Goal: Ask a question

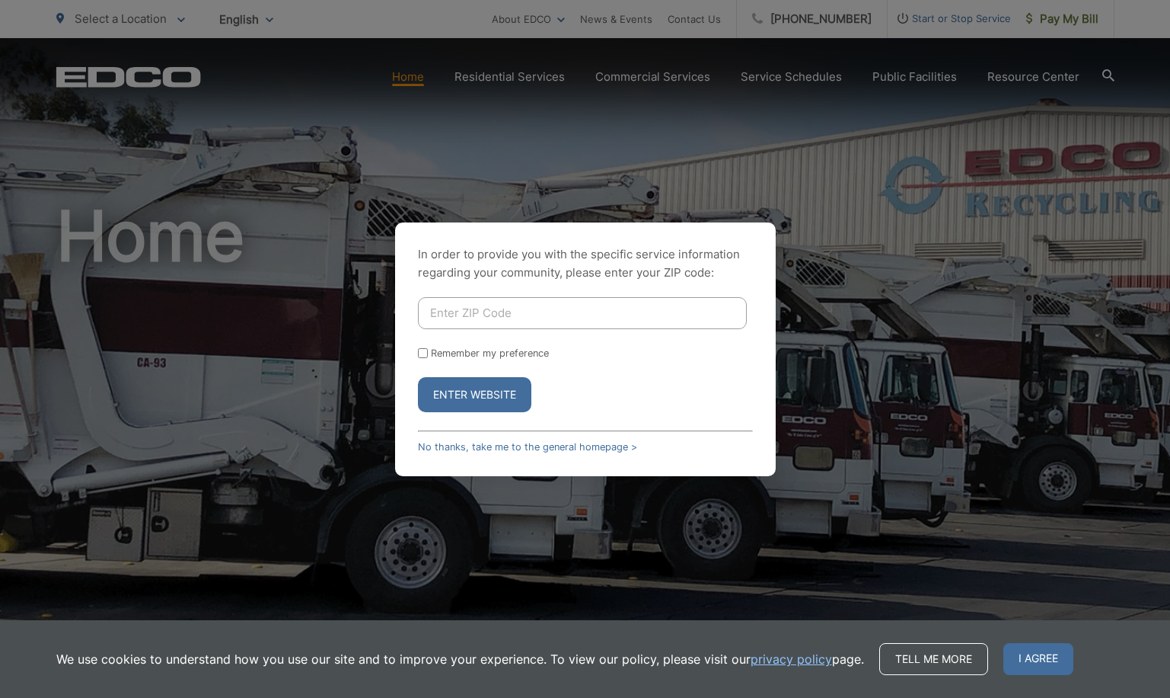
click at [439, 314] on input "Enter ZIP Code" at bounding box center [582, 313] width 329 height 32
type input "92104"
click at [465, 389] on button "Enter Website" at bounding box center [474, 394] width 113 height 35
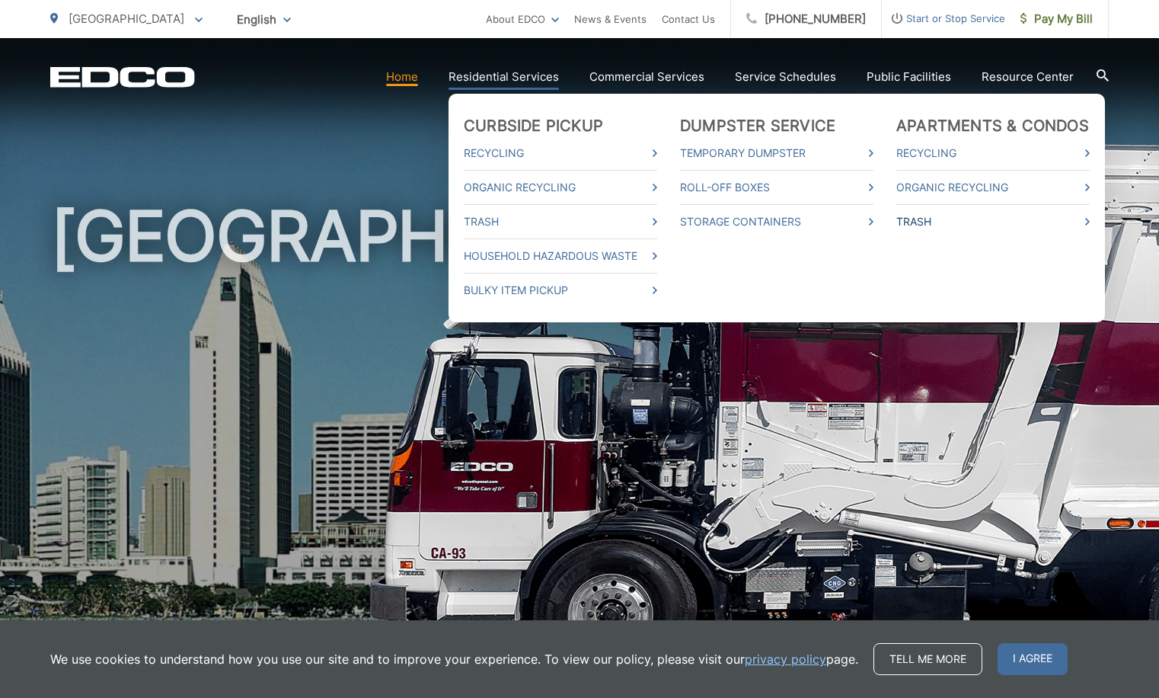
click at [926, 216] on link "Trash" at bounding box center [992, 221] width 193 height 18
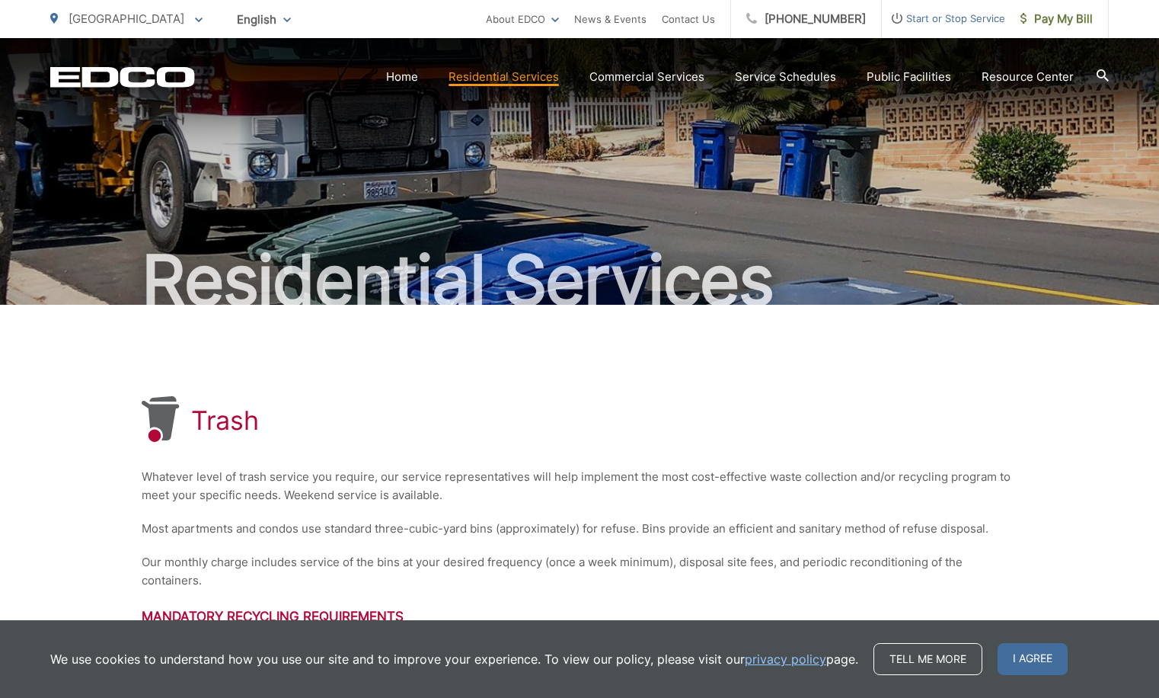
drag, startPoint x: 1023, startPoint y: 655, endPoint x: 1027, endPoint y: 639, distance: 16.4
click at [1023, 655] on span "I agree" at bounding box center [1033, 659] width 70 height 32
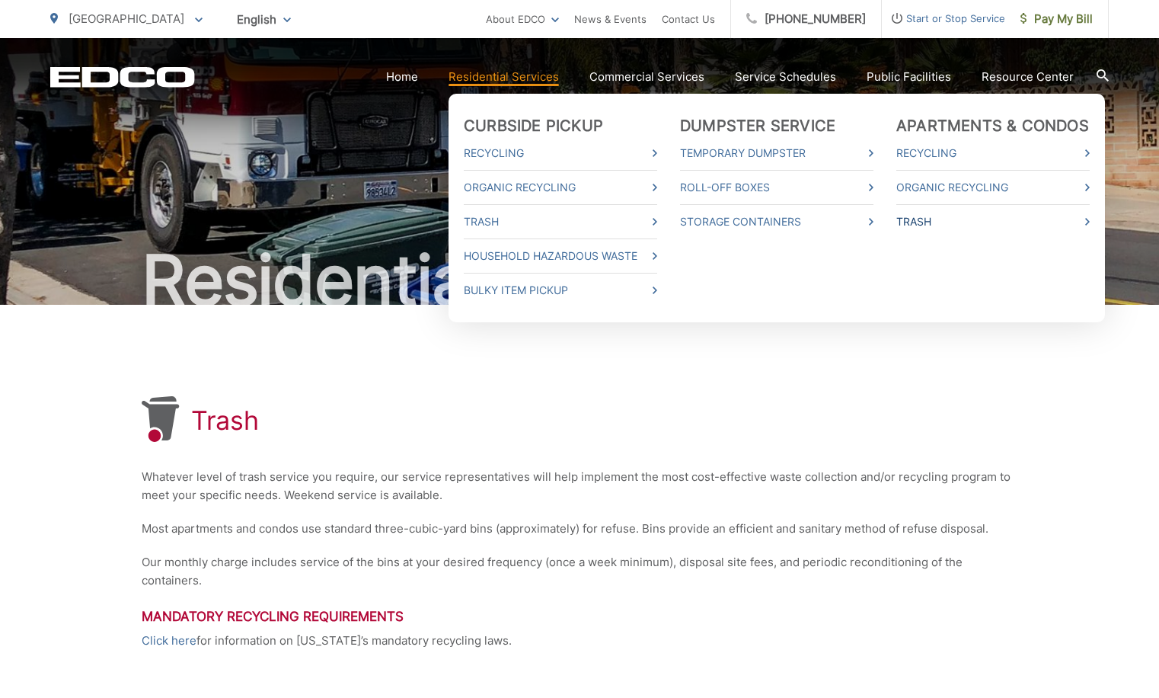
click at [924, 219] on link "Trash" at bounding box center [992, 221] width 193 height 18
click at [943, 150] on link "Recycling" at bounding box center [992, 153] width 193 height 18
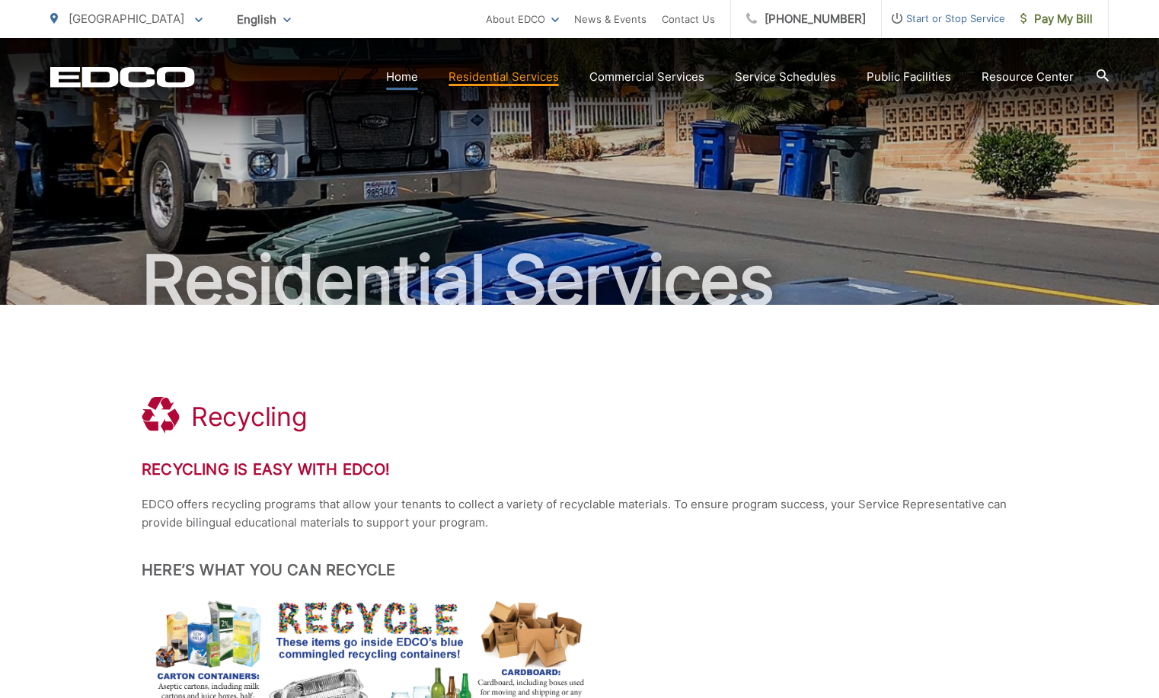
click at [402, 74] on link "Home" at bounding box center [402, 77] width 32 height 18
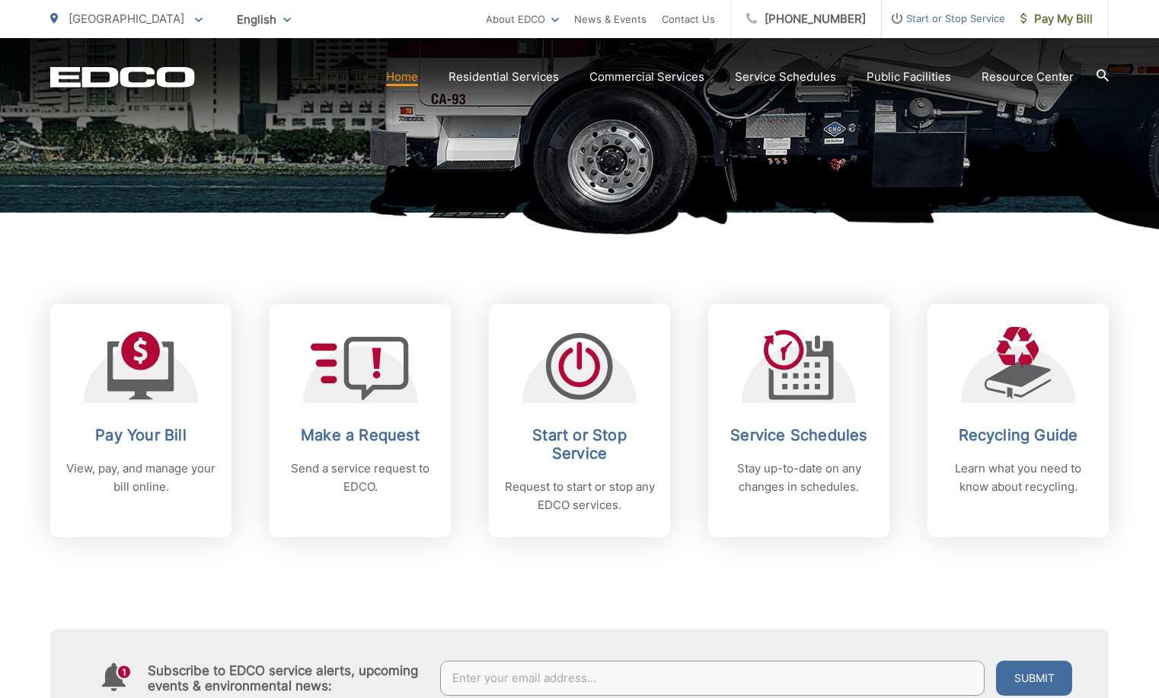
scroll to position [457, 0]
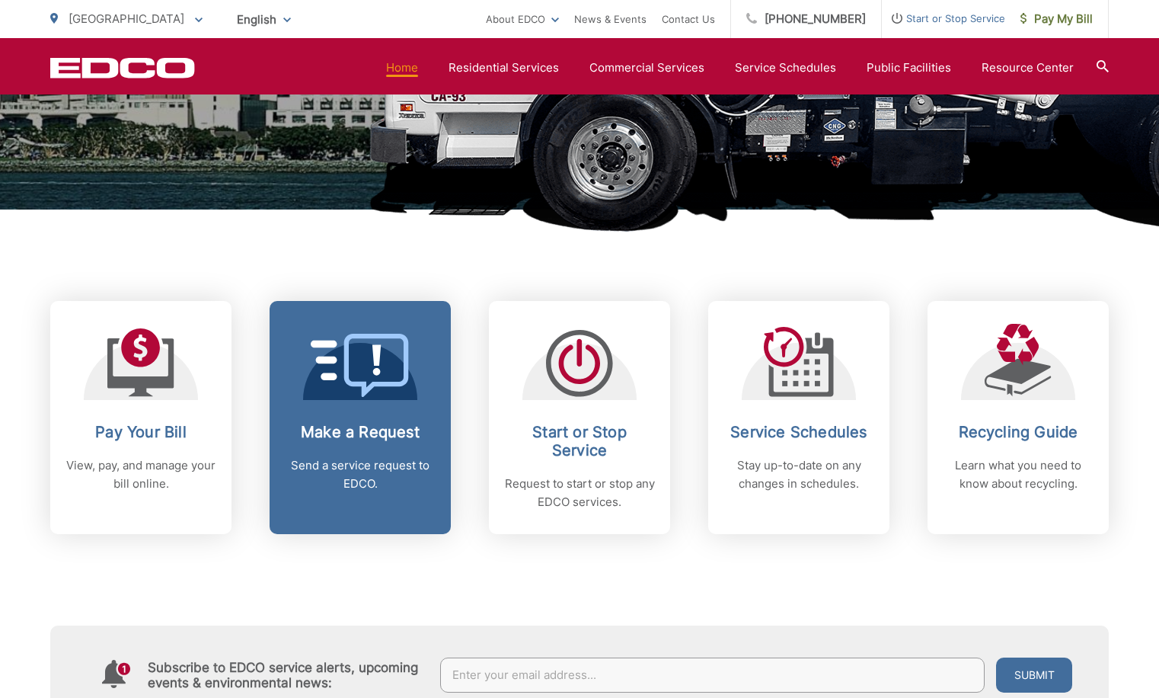
click at [355, 423] on h2 "Make a Request" at bounding box center [360, 432] width 151 height 18
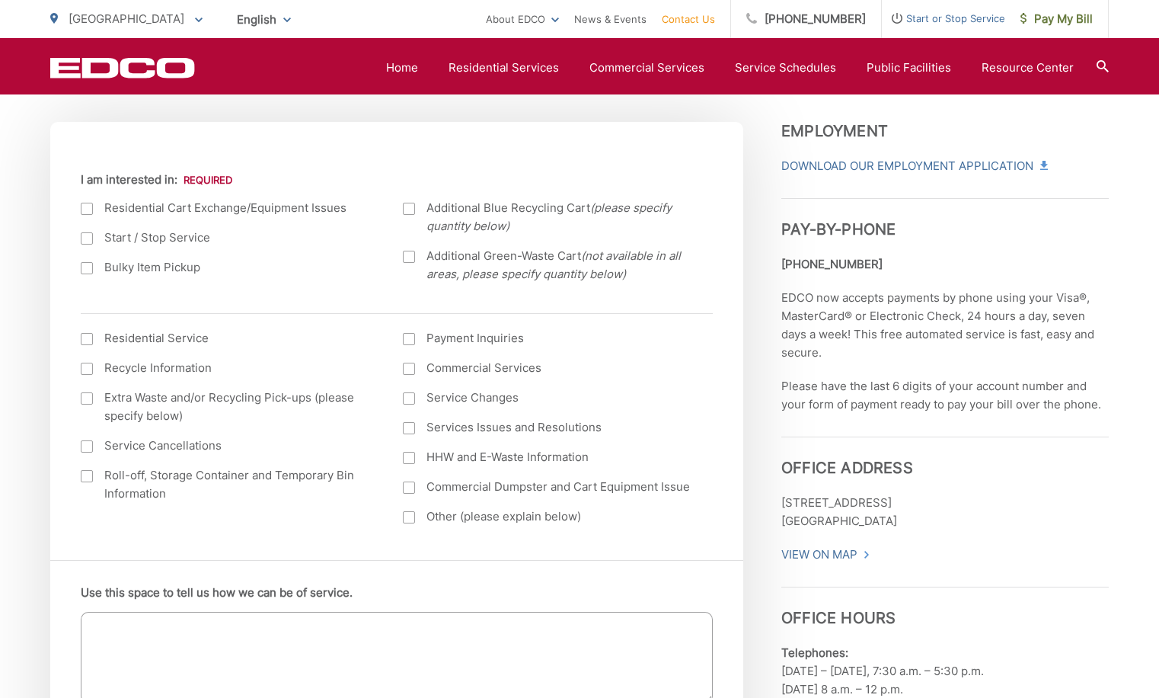
scroll to position [533, 0]
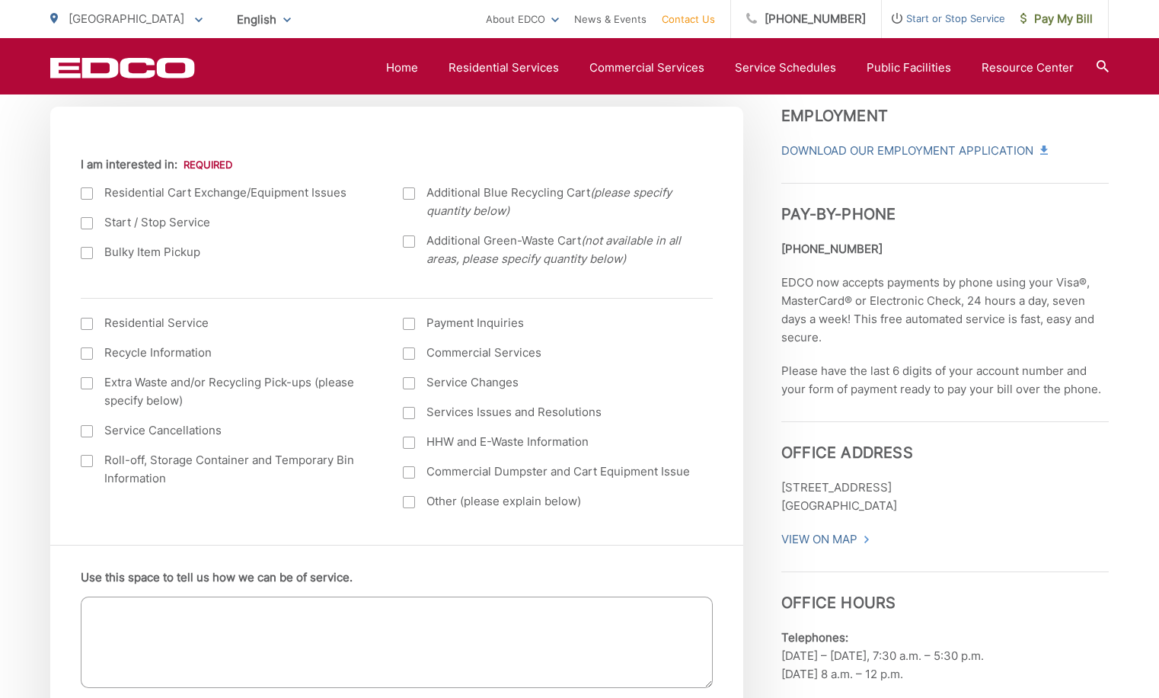
click at [83, 193] on div at bounding box center [87, 193] width 12 height 12
click at [0, 0] on input "I am interested in:" at bounding box center [0, 0] width 0 height 0
click at [85, 322] on div at bounding box center [87, 324] width 12 height 12
click at [0, 0] on input "I am interested in: (continued) *" at bounding box center [0, 0] width 0 height 0
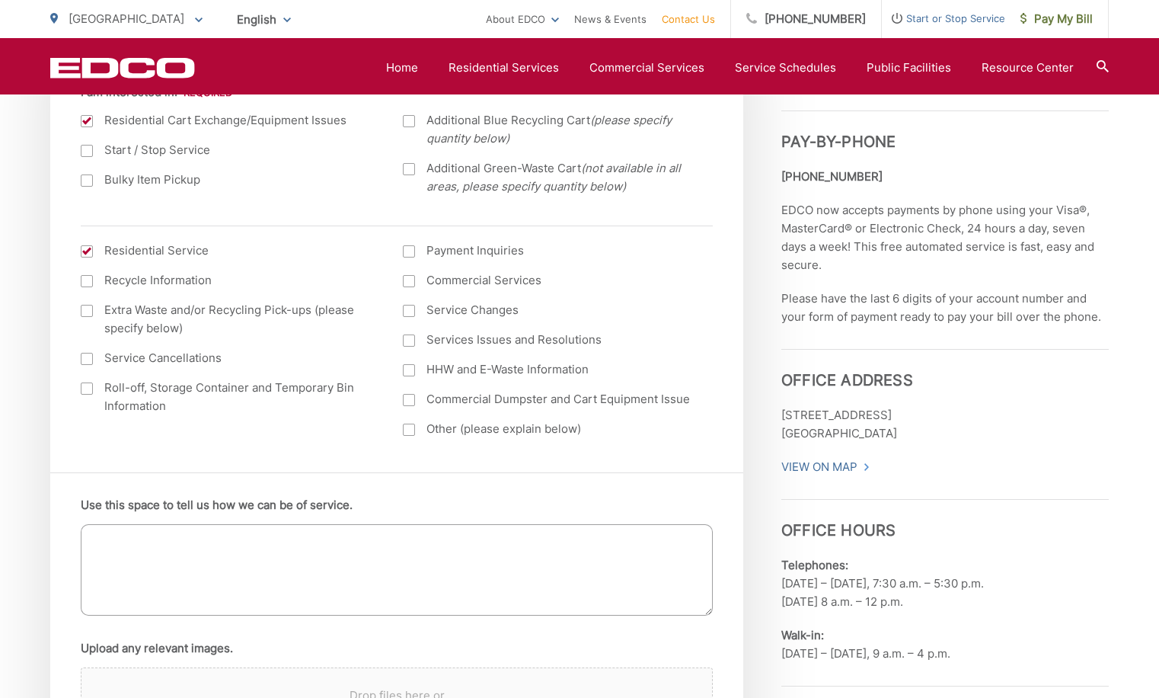
scroll to position [761, 0]
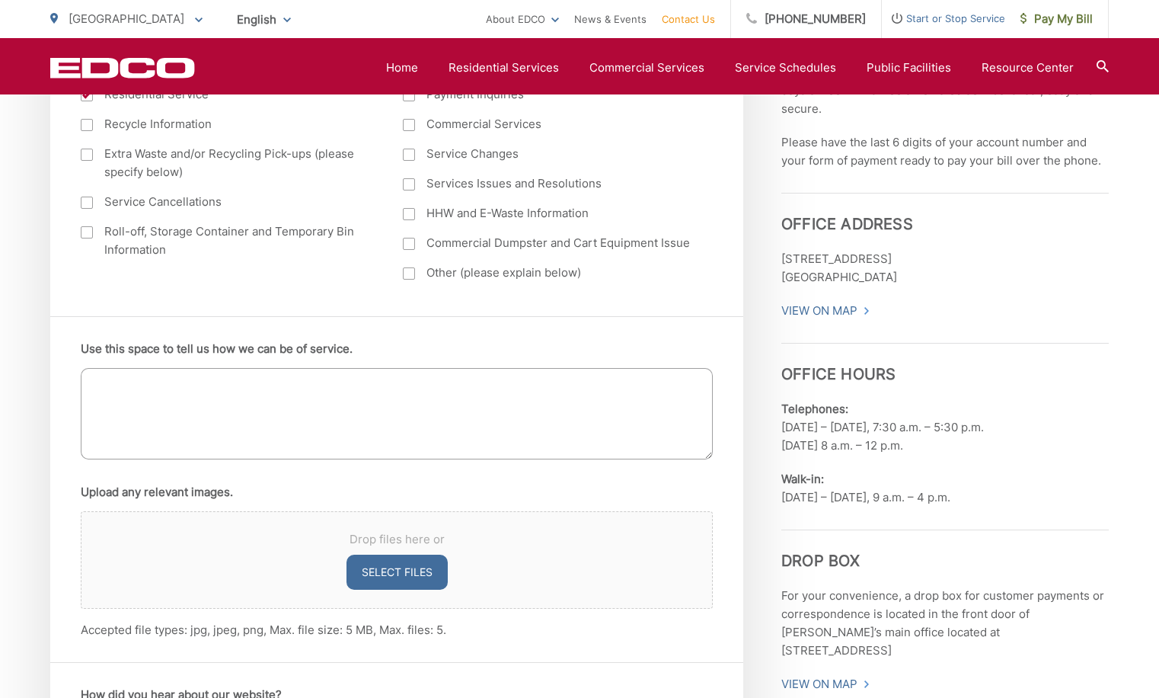
click at [123, 391] on textarea "Use this space to tell us how we can be of service." at bounding box center [397, 413] width 632 height 91
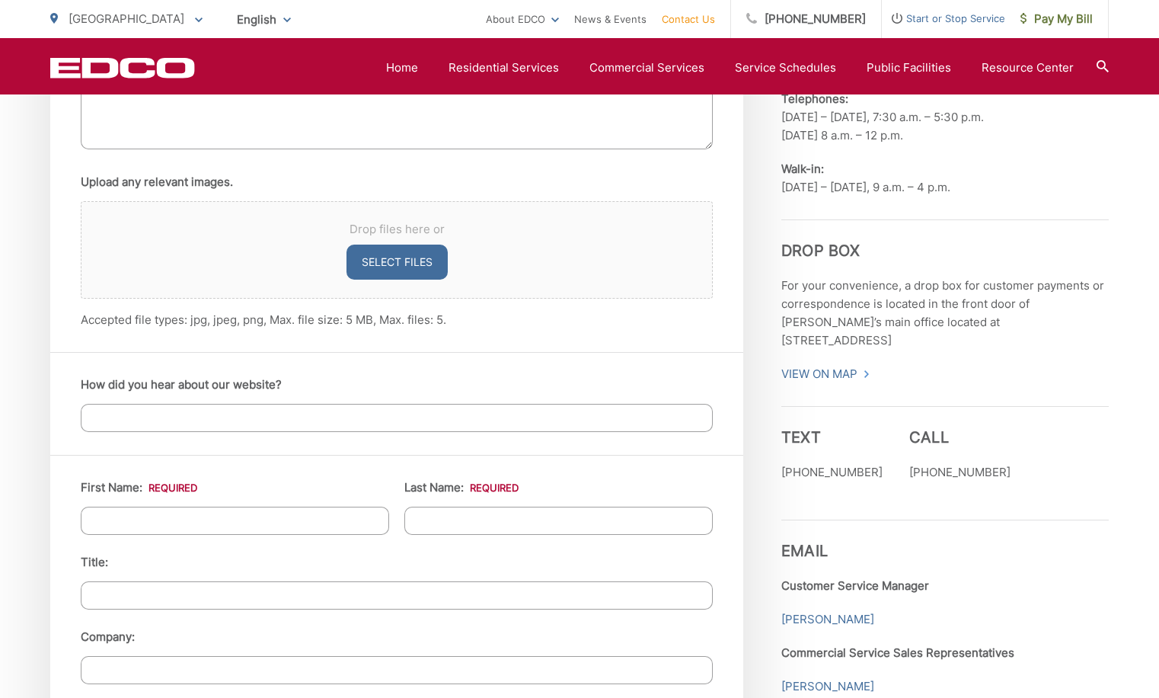
scroll to position [1218, 0]
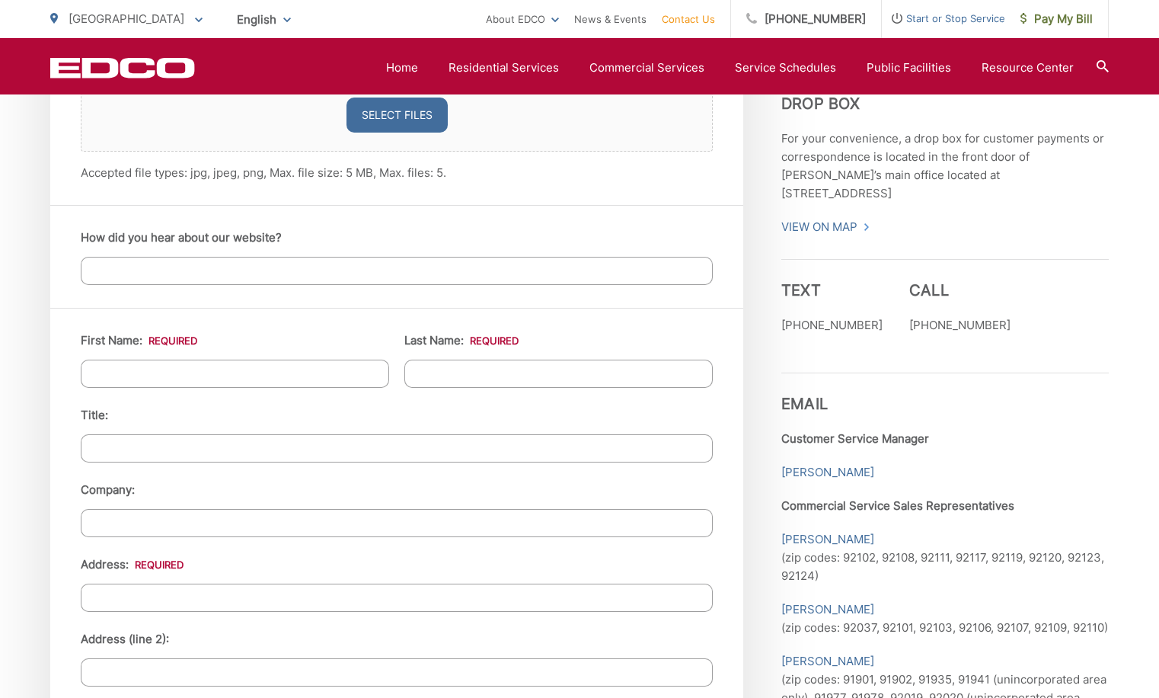
type textarea "what is the price for 24 trash bins, 24 recycle bins and 4 compost bins?"
click at [93, 371] on input "First Name: *" at bounding box center [235, 373] width 308 height 28
type input "Richard"
type input "Lepper"
type input "VP RNP HOA"
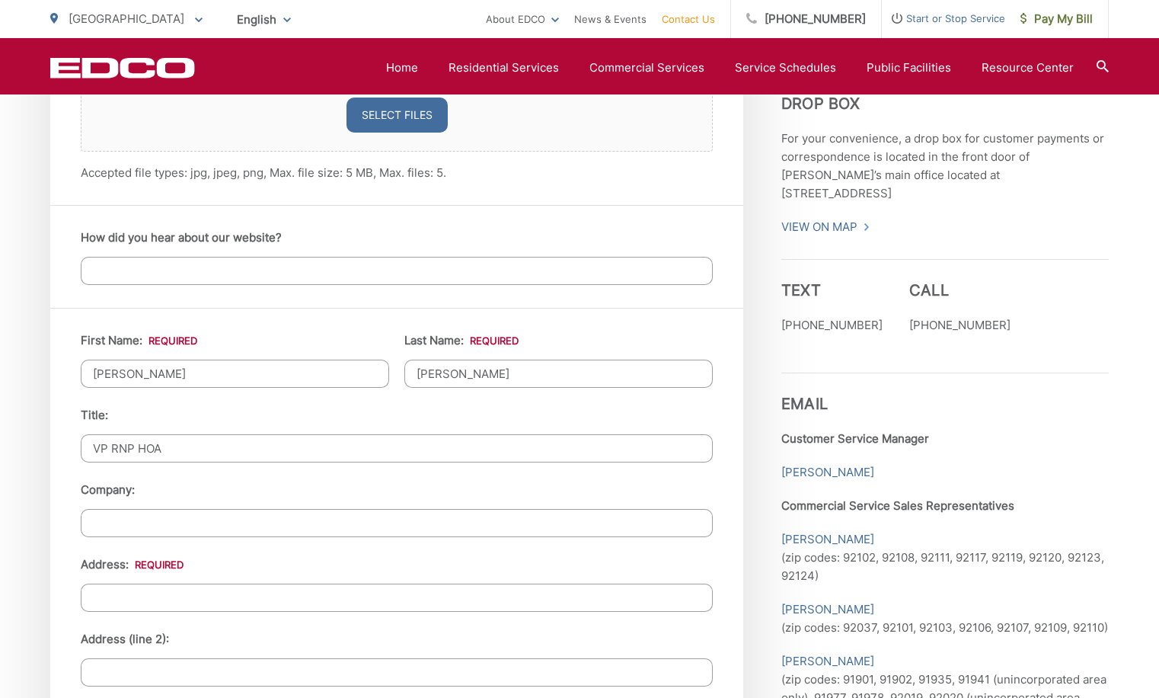
click at [117, 522] on input "Company:" at bounding box center [397, 523] width 632 height 28
type input "RNP"
click at [103, 599] on input "Address: *" at bounding box center [397, 597] width 632 height 28
type input "4334-4382 30th Street"
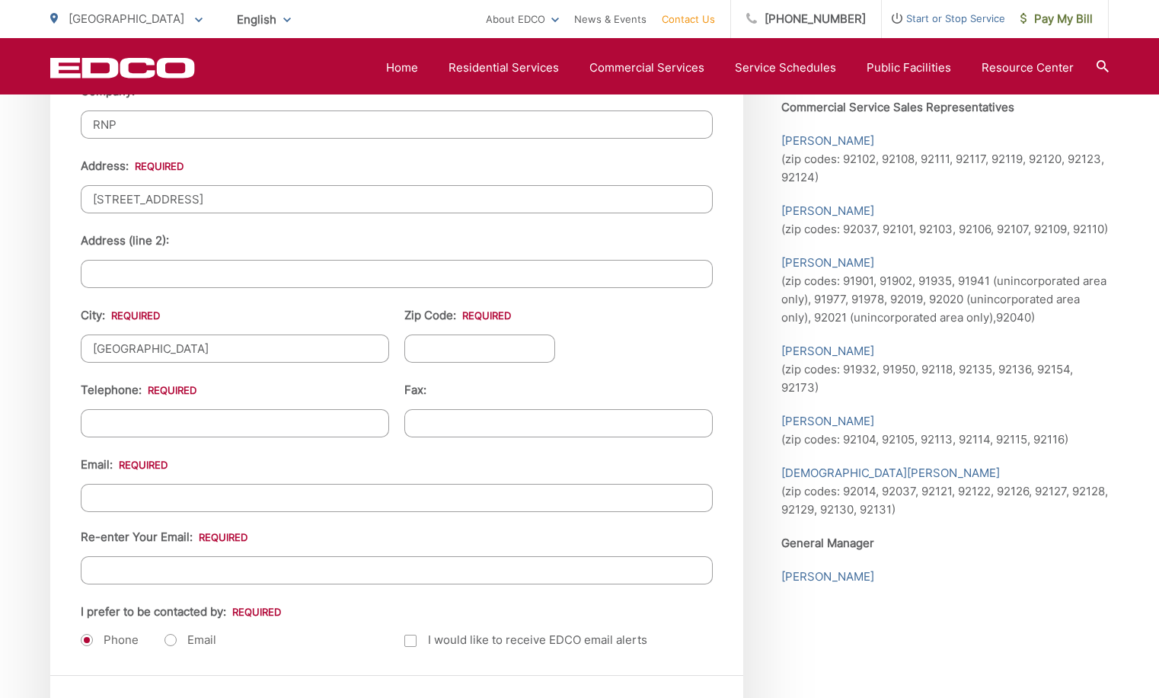
type input "[GEOGRAPHIC_DATA]"
type input "92104"
click at [95, 423] on input "(___) ___-____" at bounding box center [235, 423] width 308 height 28
type input "(619) 678-7151"
click at [113, 497] on input "Email *" at bounding box center [397, 498] width 632 height 28
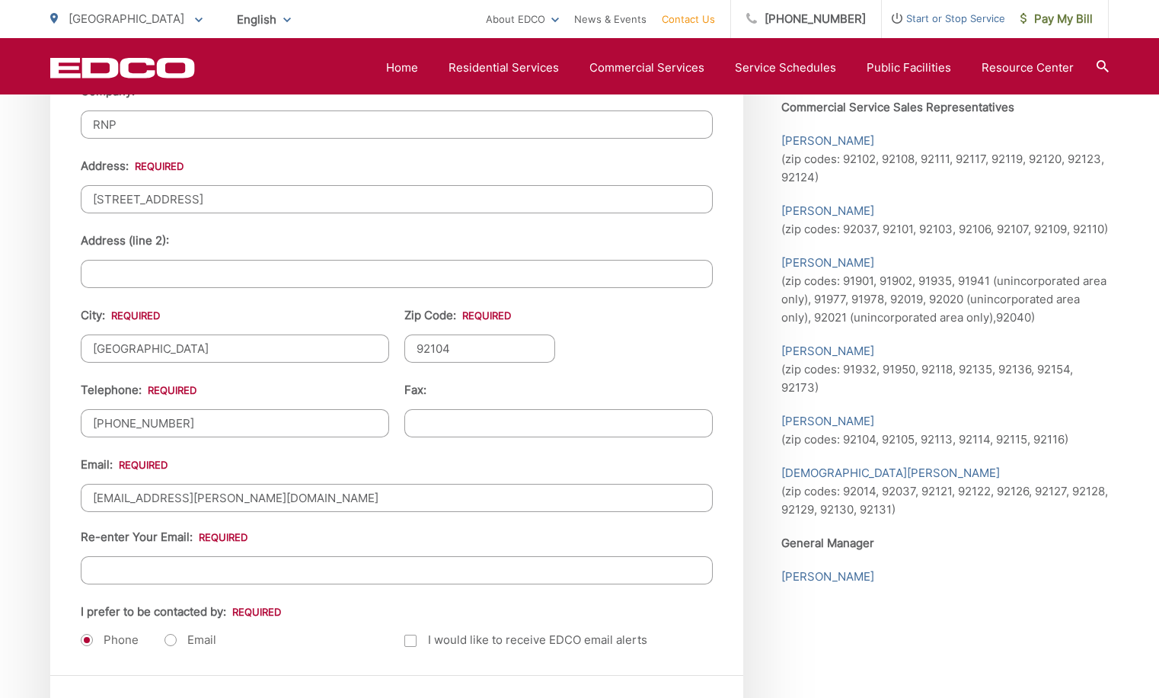
type input "richardlepper@cox.net"
click at [100, 567] on input "Re-enter Your Email:" at bounding box center [397, 570] width 632 height 28
type input "richardlepper@cox.net"
click at [170, 643] on label "Email" at bounding box center [190, 639] width 52 height 15
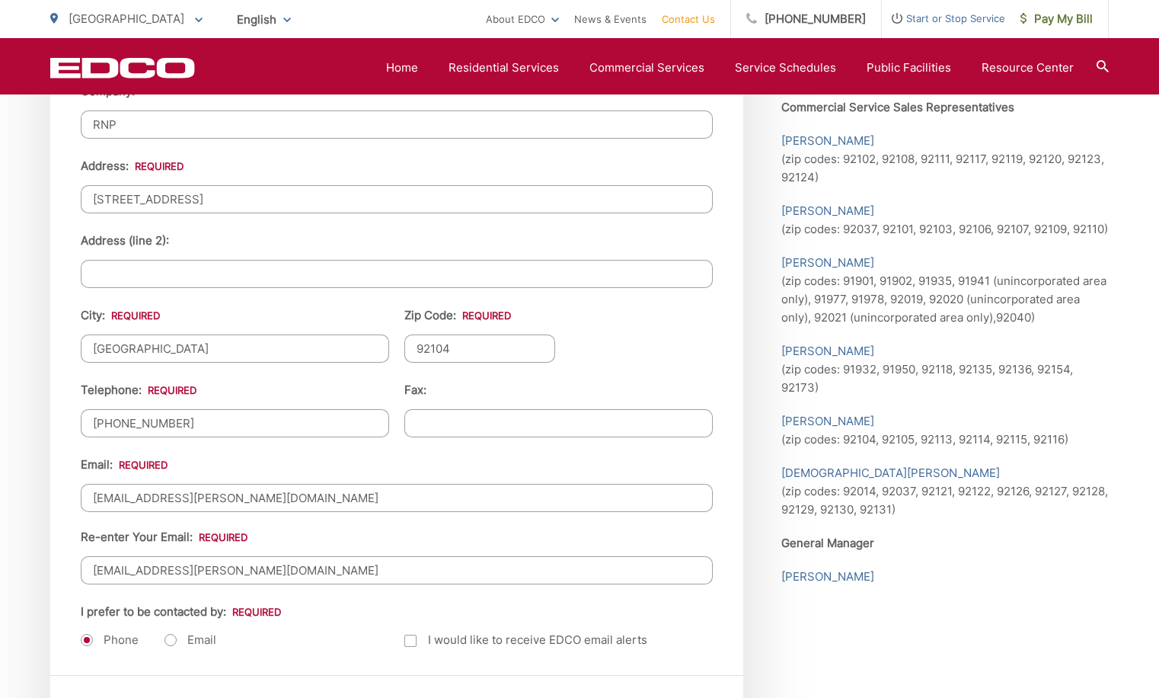
radio input "true"
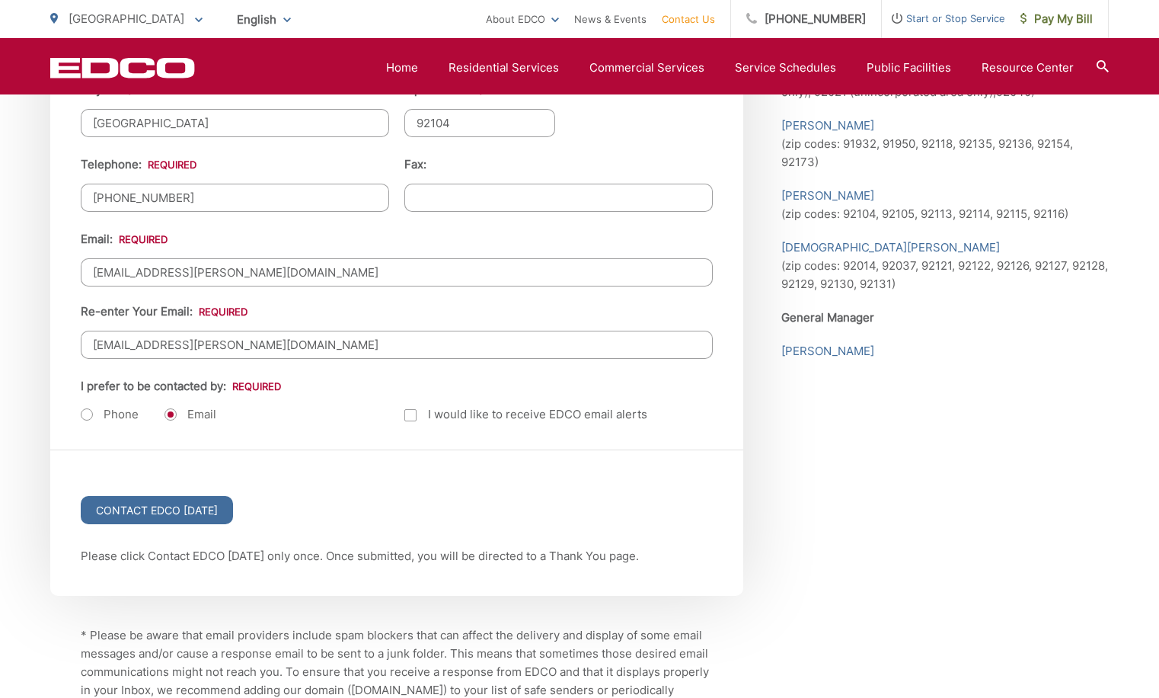
scroll to position [1845, 0]
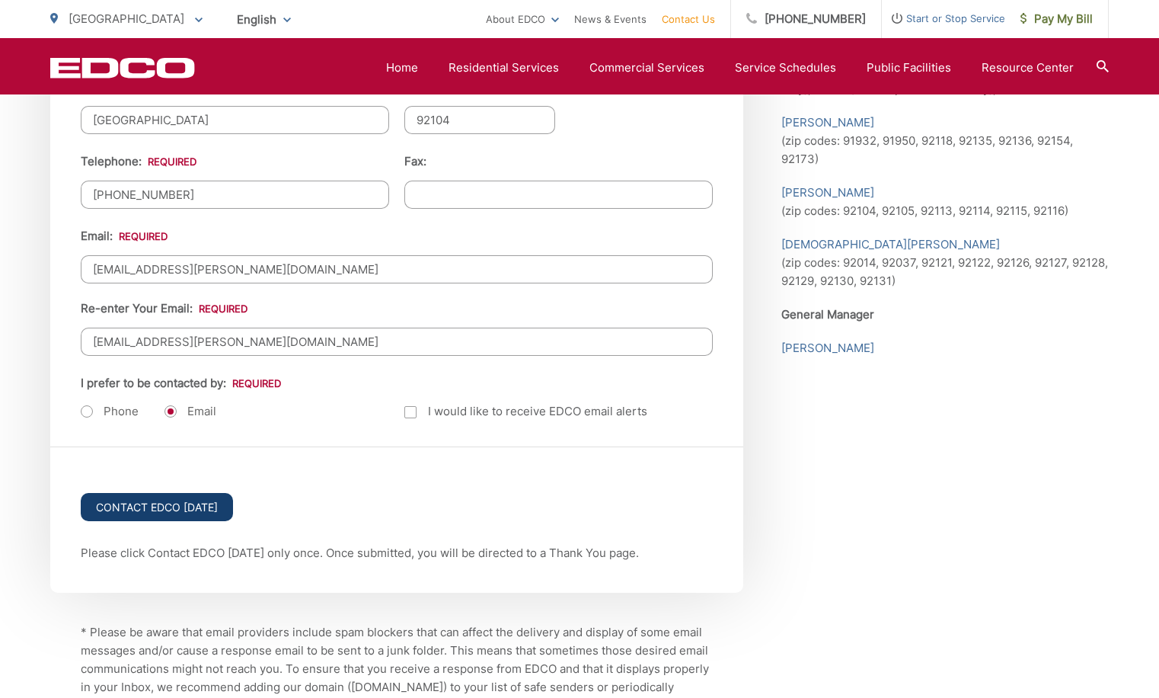
click at [151, 504] on input "Contact EDCO Today" at bounding box center [157, 507] width 152 height 28
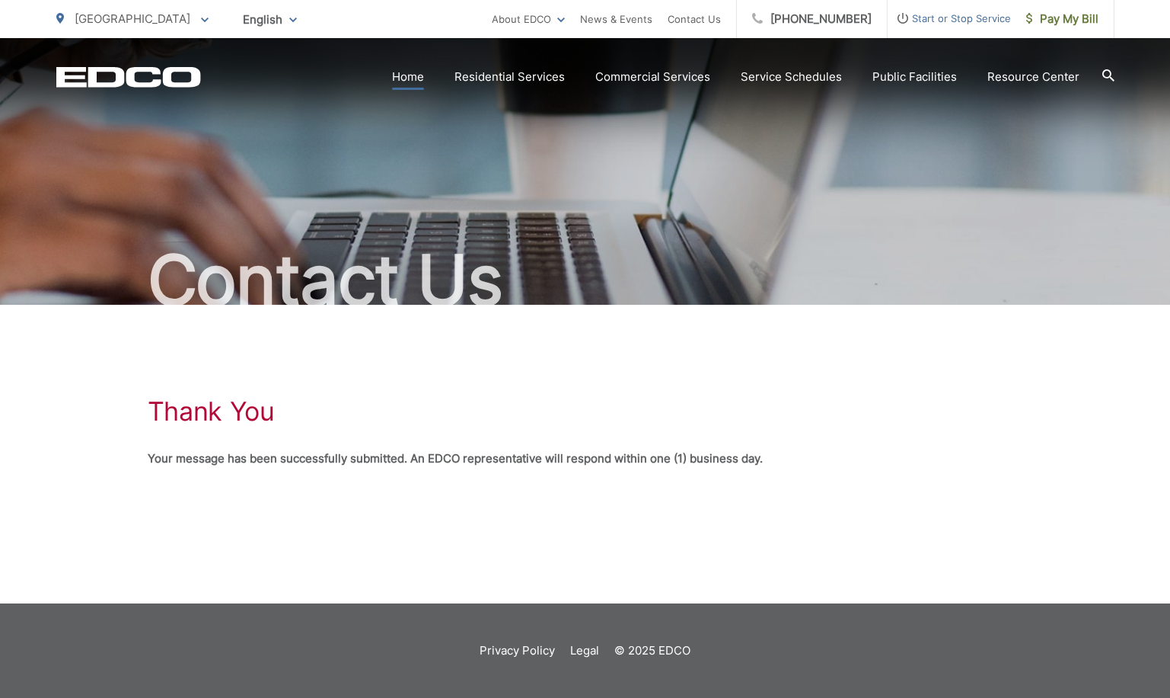
click at [410, 78] on link "Home" at bounding box center [408, 77] width 32 height 18
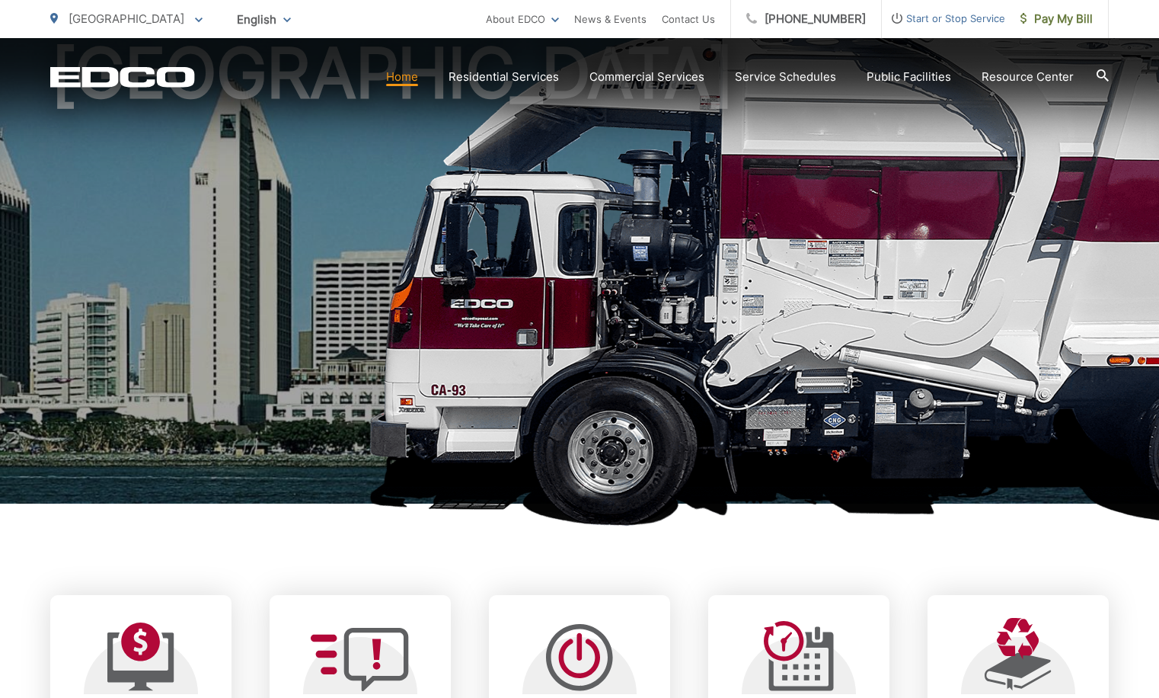
scroll to position [457, 0]
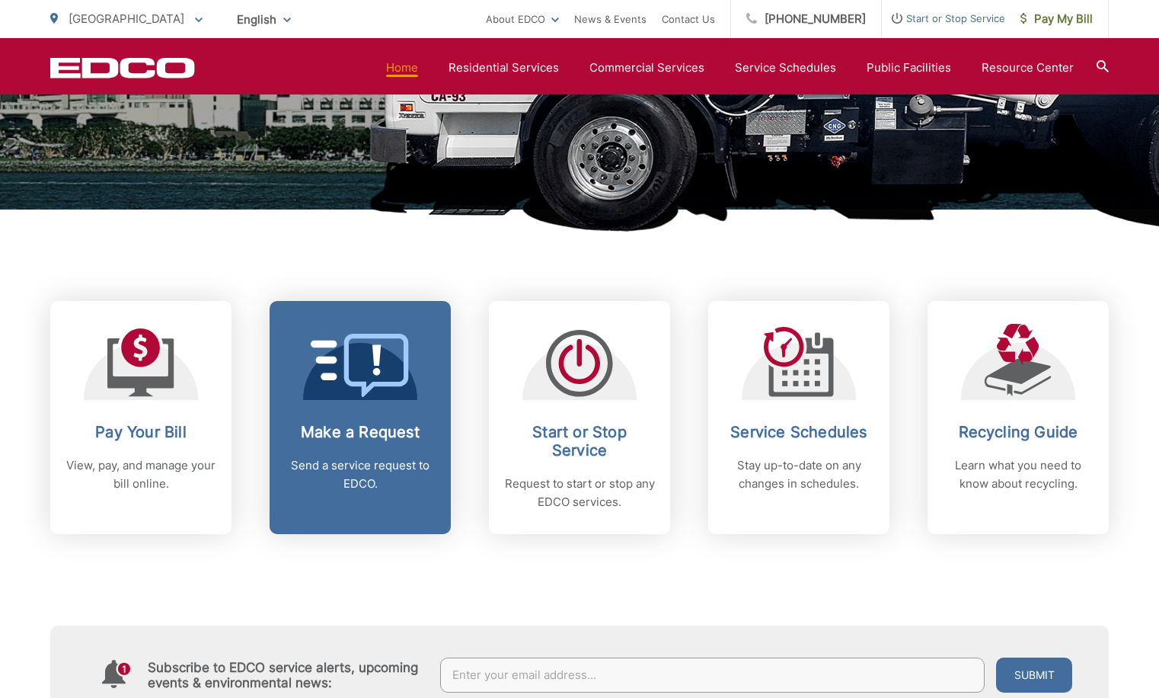
click at [364, 406] on link "Make a Request Send a service request to EDCO." at bounding box center [360, 417] width 181 height 233
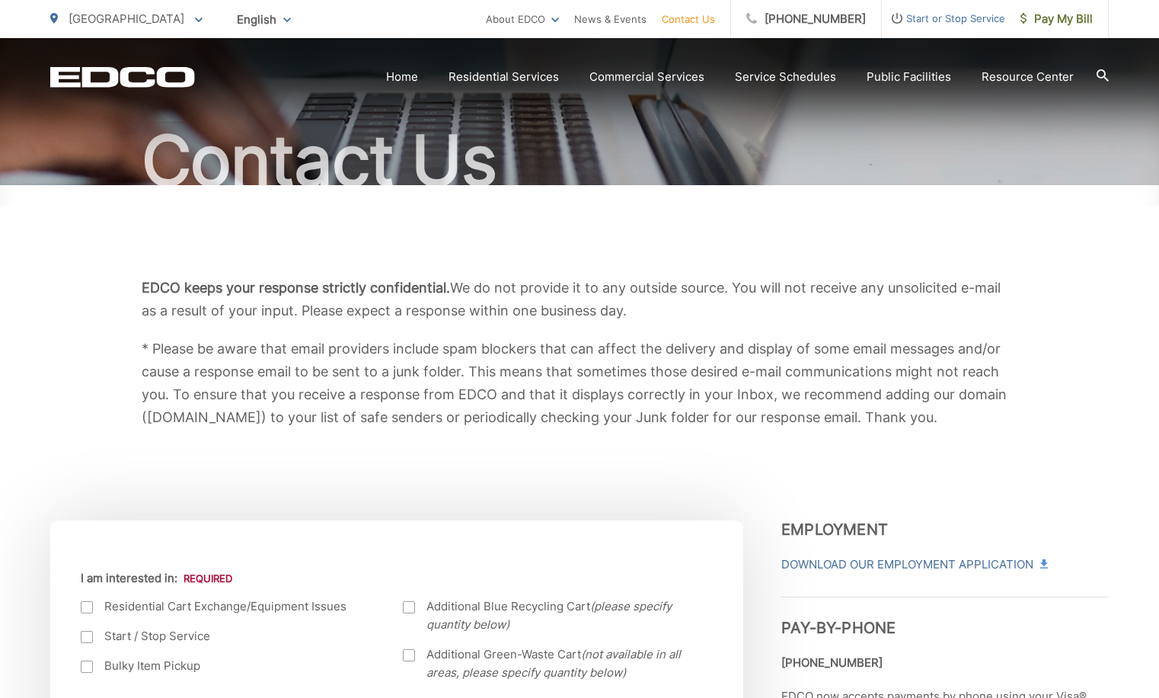
scroll to position [305, 0]
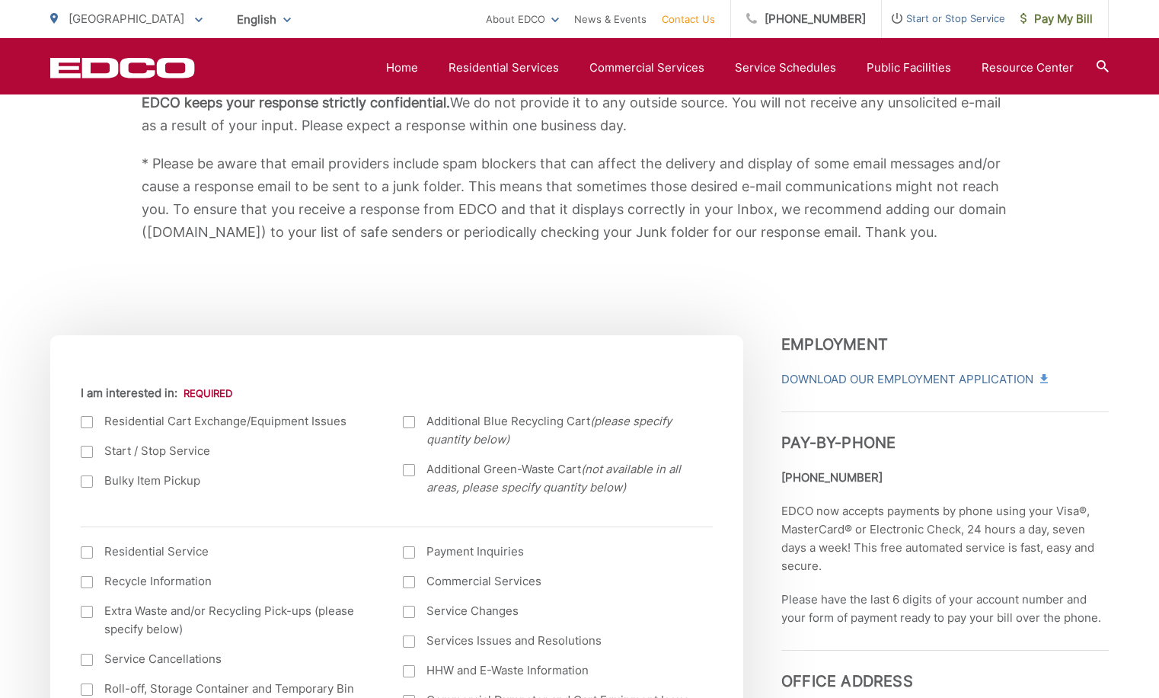
click at [85, 421] on div at bounding box center [87, 422] width 12 height 12
click at [0, 0] on input "I am interested in:" at bounding box center [0, 0] width 0 height 0
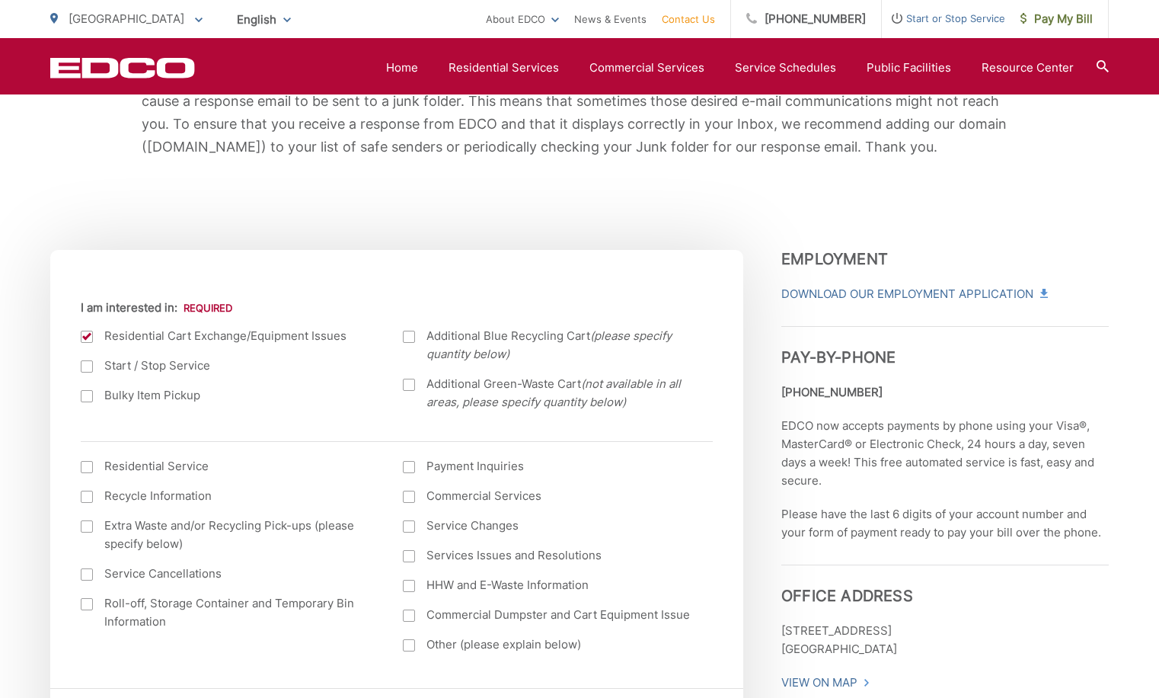
scroll to position [533, 0]
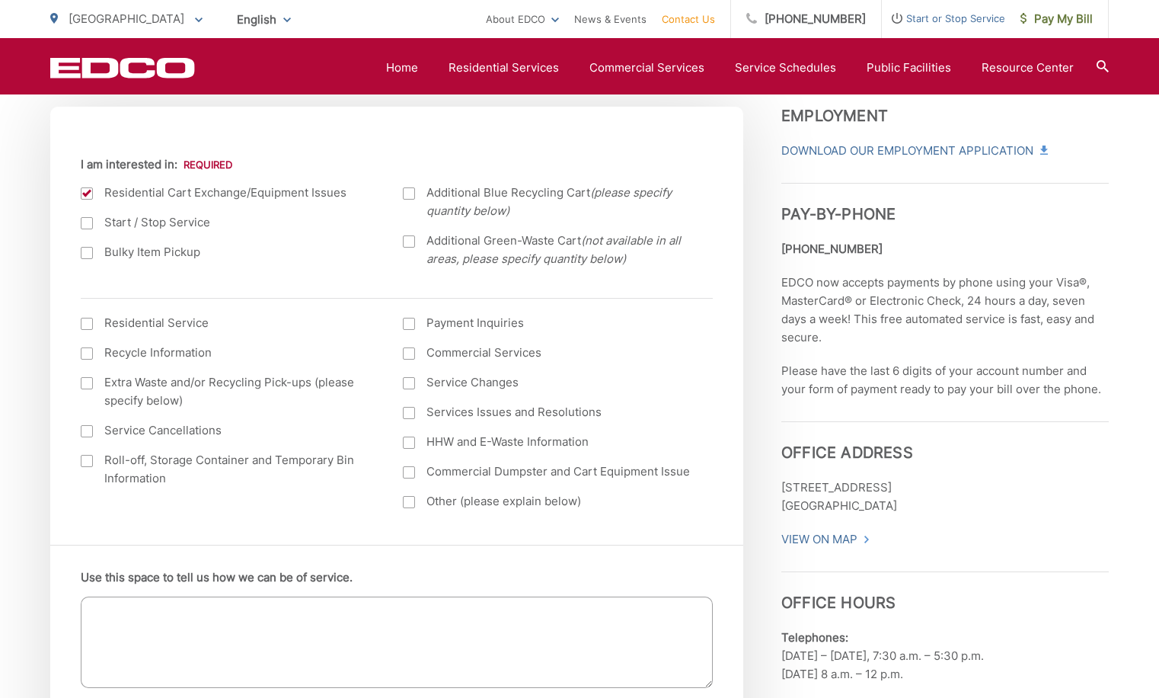
click at [85, 324] on div at bounding box center [87, 324] width 12 height 12
click at [0, 0] on input "I am interested in: (continued) *" at bounding box center [0, 0] width 0 height 0
click at [86, 220] on div at bounding box center [87, 223] width 12 height 12
click at [0, 0] on input "Start / Stop Service" at bounding box center [0, 0] width 0 height 0
click at [85, 193] on div at bounding box center [87, 193] width 12 height 12
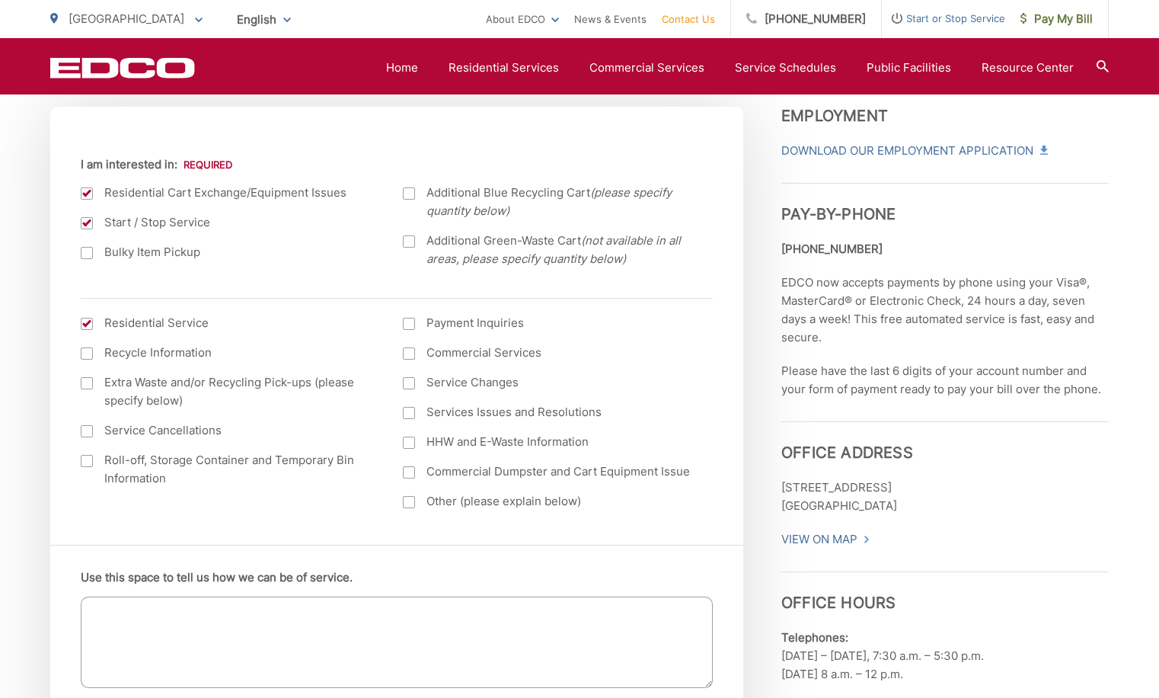
click at [0, 0] on input "I am interested in:" at bounding box center [0, 0] width 0 height 0
click at [156, 621] on textarea "Use this space to tell us how we can be of service." at bounding box center [397, 641] width 632 height 91
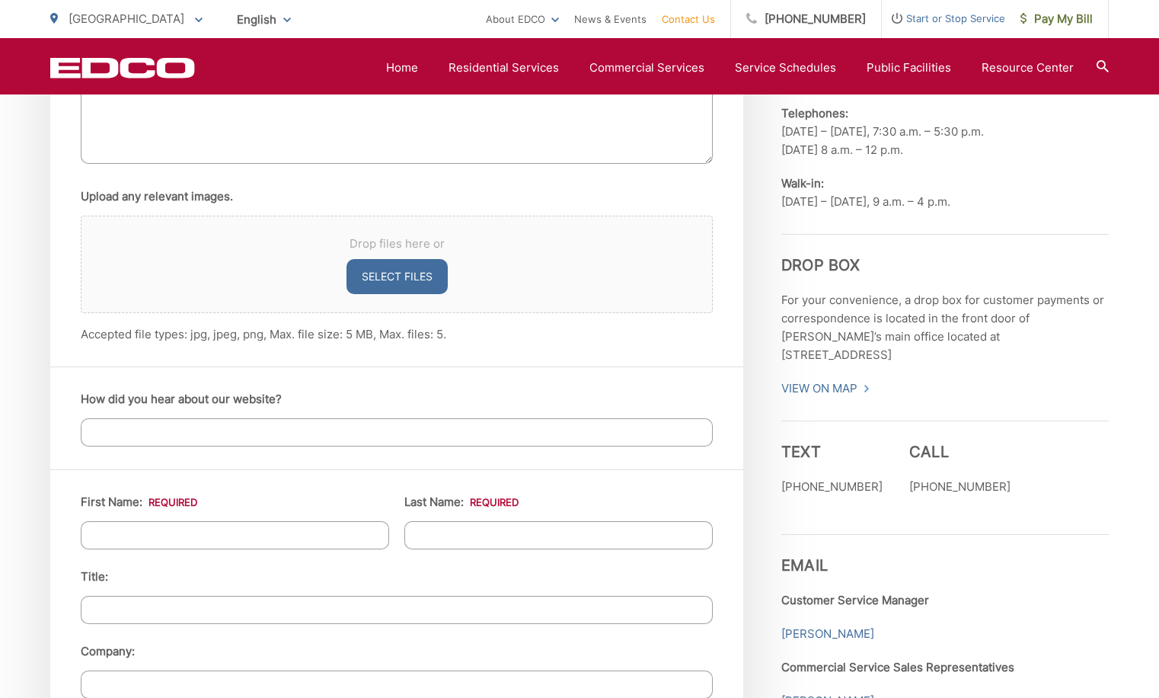
scroll to position [1066, 0]
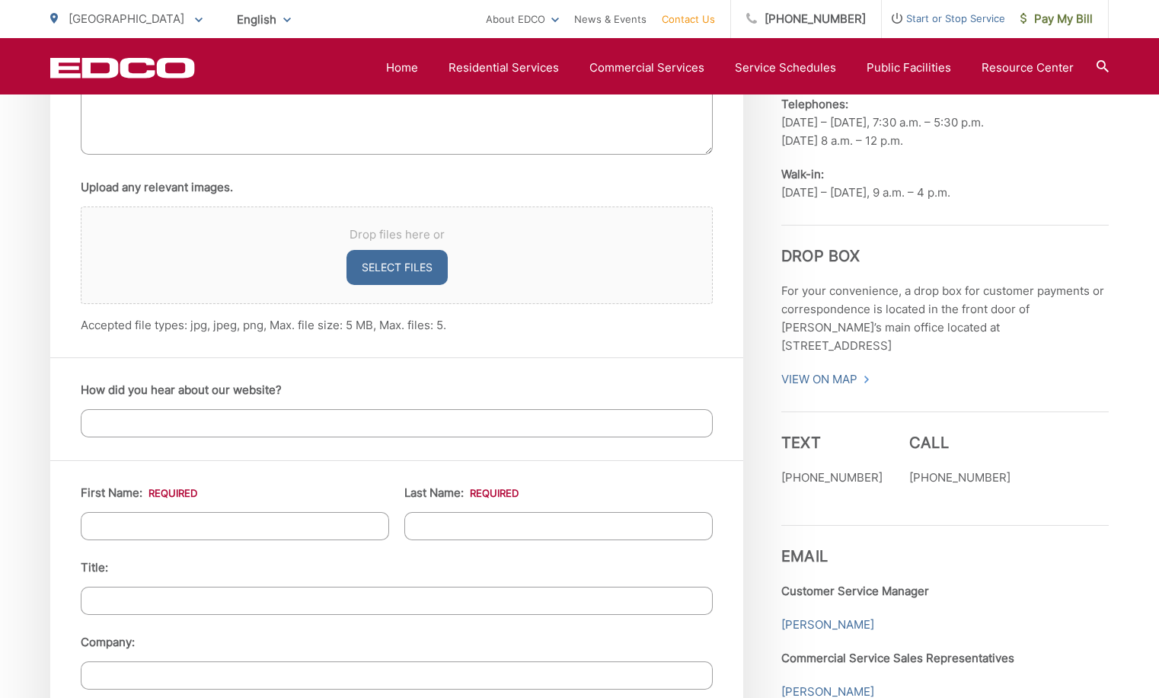
type textarea "what is the price for four split dumpsters and four compost bins?"
click at [106, 521] on input "First Name: *" at bounding box center [235, 526] width 308 height 28
type input "Richard"
type input "Lepper"
type input "VP RNP HOA"
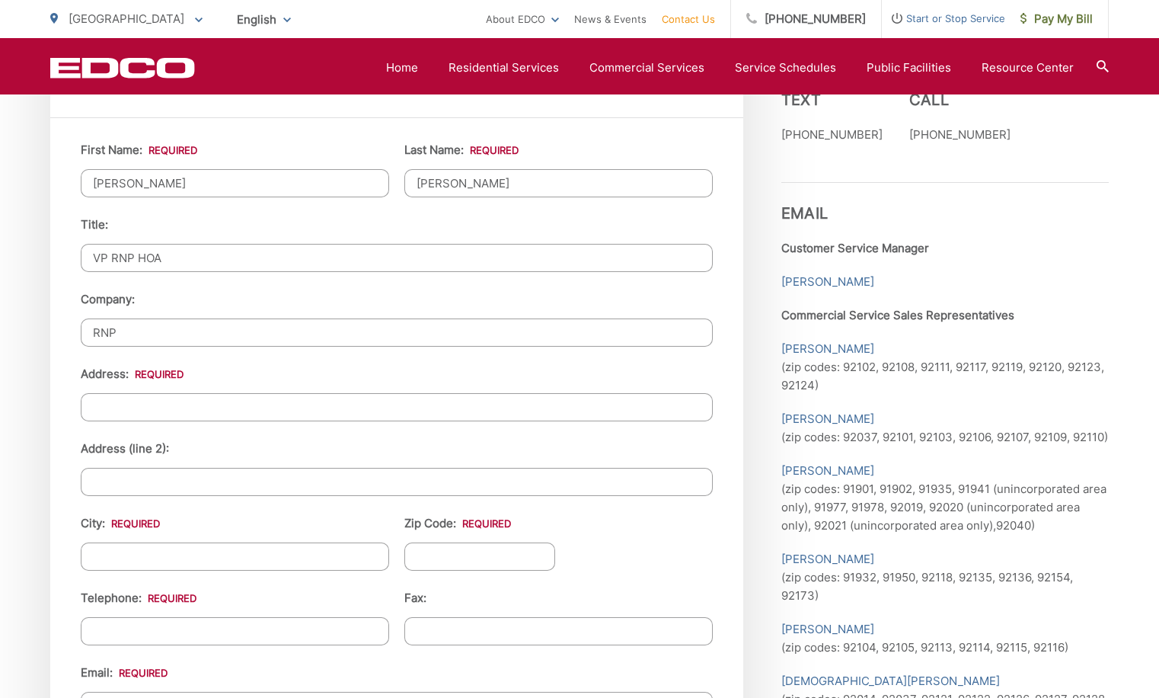
scroll to position [1447, 0]
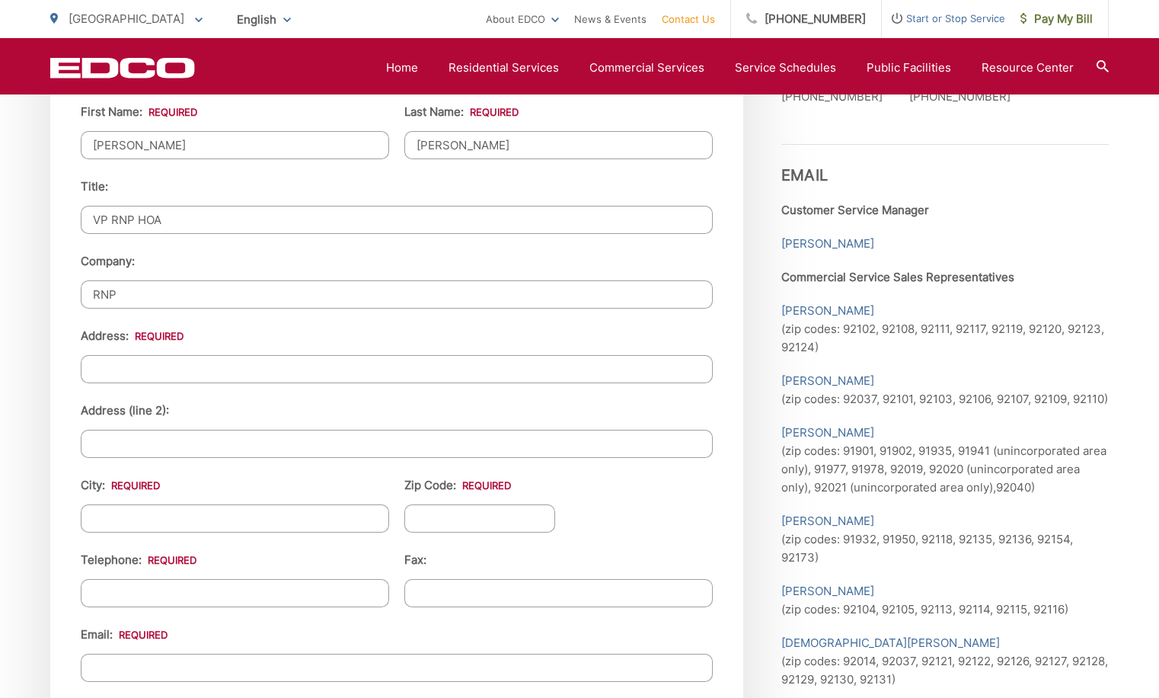
type input "RNP"
click at [99, 372] on input "Address: *" at bounding box center [397, 369] width 632 height 28
type input "4334-4382 30th Street"
type input "[GEOGRAPHIC_DATA]"
type input "92104"
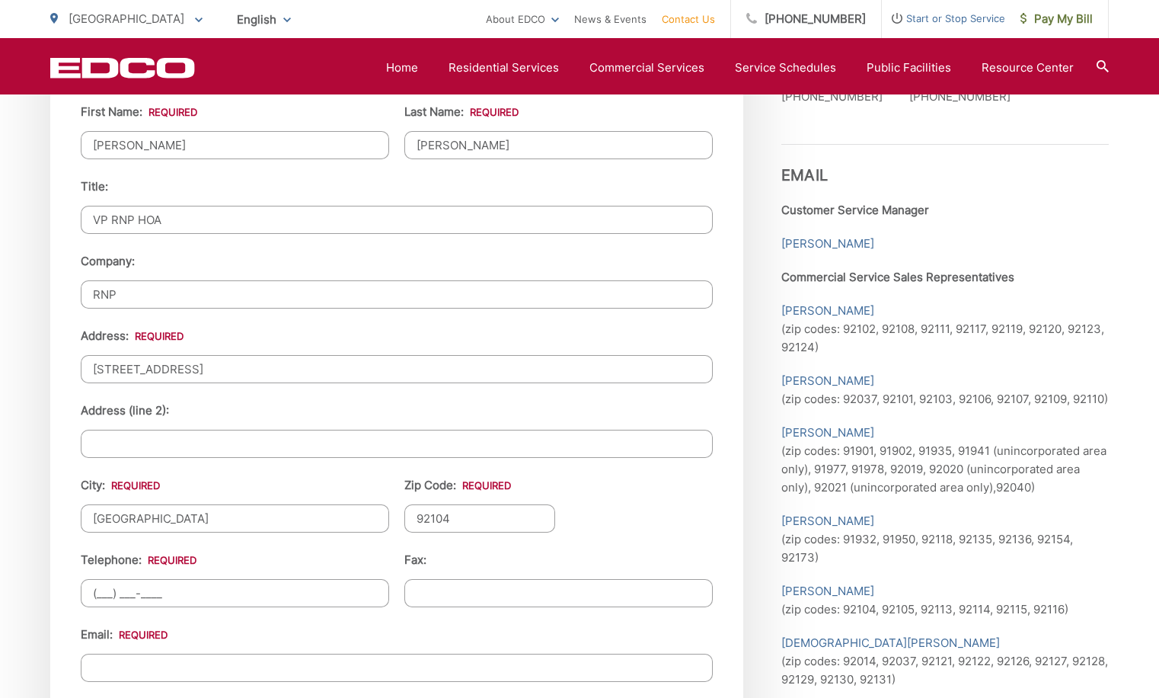
click at [101, 595] on input "(___) ___-____" at bounding box center [235, 593] width 308 height 28
type input "(619) 787-1512"
click at [101, 669] on input "Email *" at bounding box center [397, 667] width 632 height 28
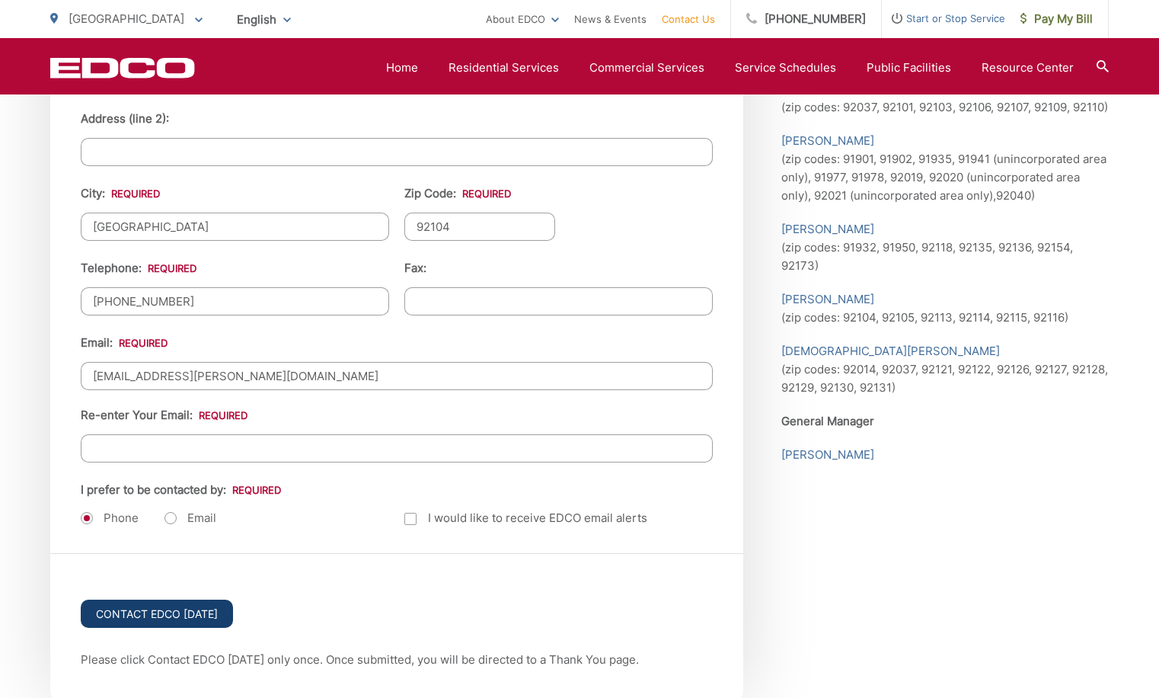
scroll to position [1751, 0]
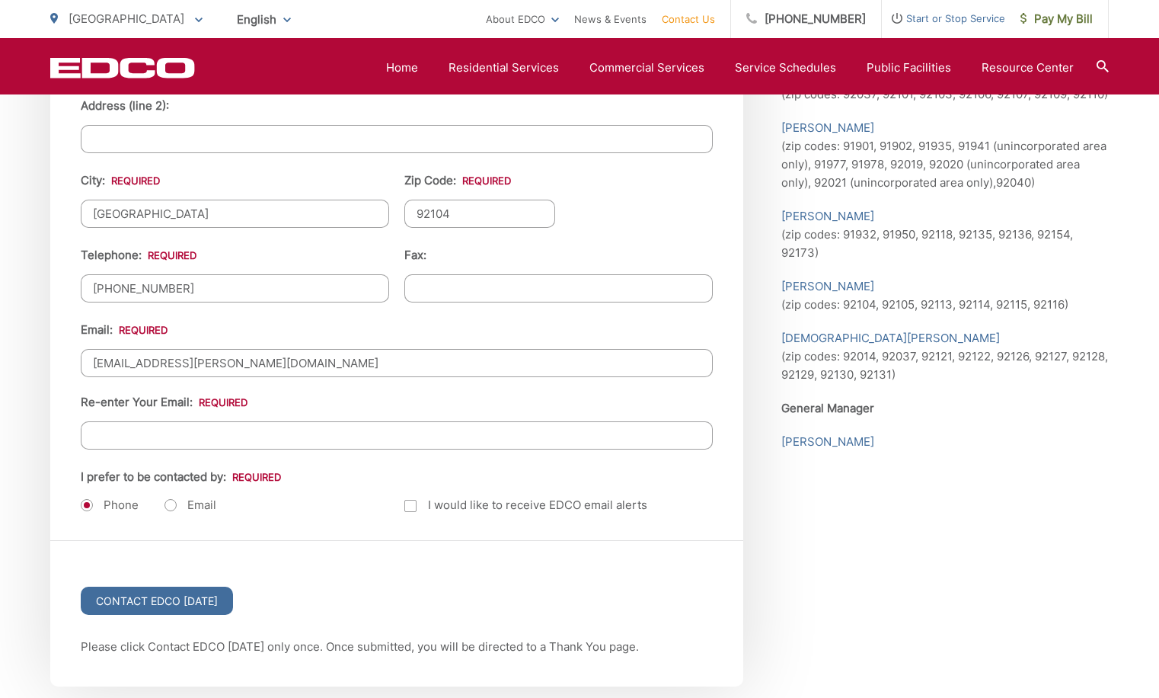
type input "richardlepper@cox.net"
click at [94, 433] on input "Re-enter Your Email:" at bounding box center [397, 435] width 632 height 28
type input "richardlepper@cox.net"
click at [167, 504] on label "Email" at bounding box center [190, 504] width 52 height 15
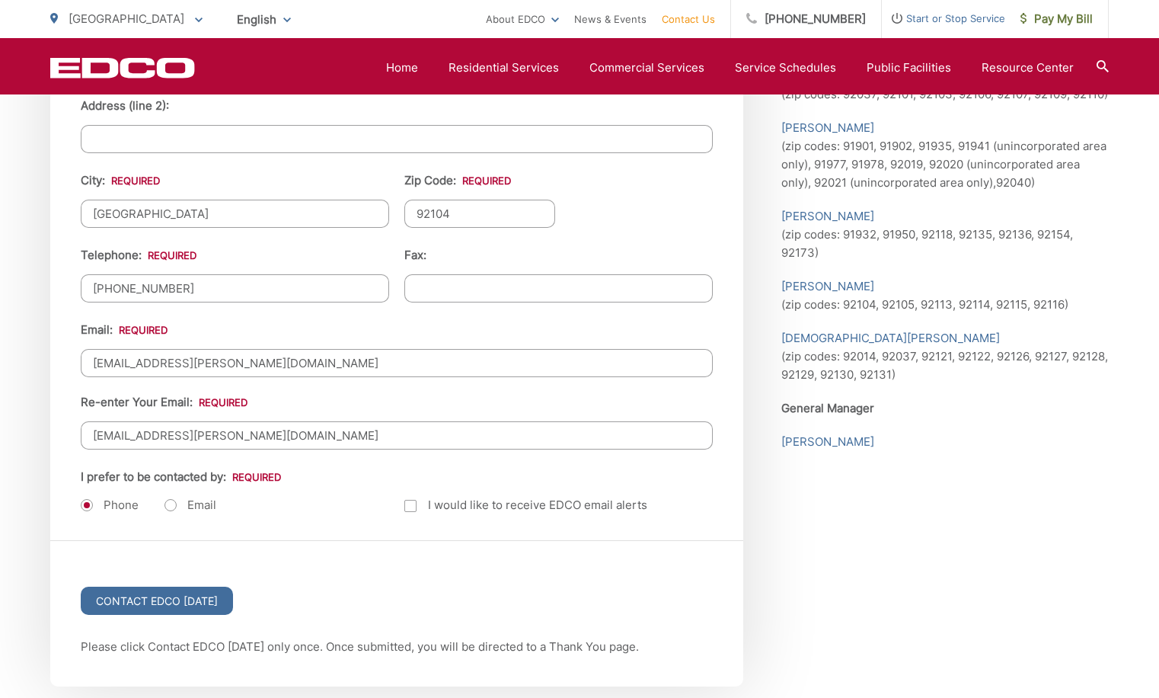
radio input "true"
click at [161, 598] on input "Contact EDCO Today" at bounding box center [157, 600] width 152 height 28
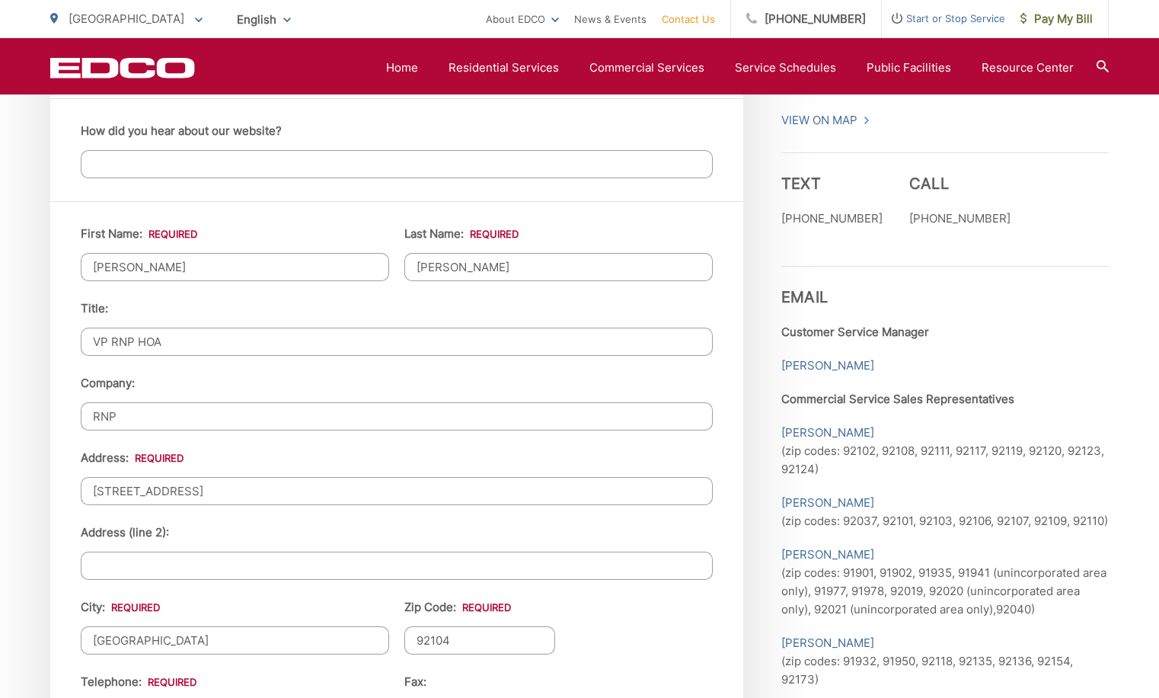
scroll to position [1295, 0]
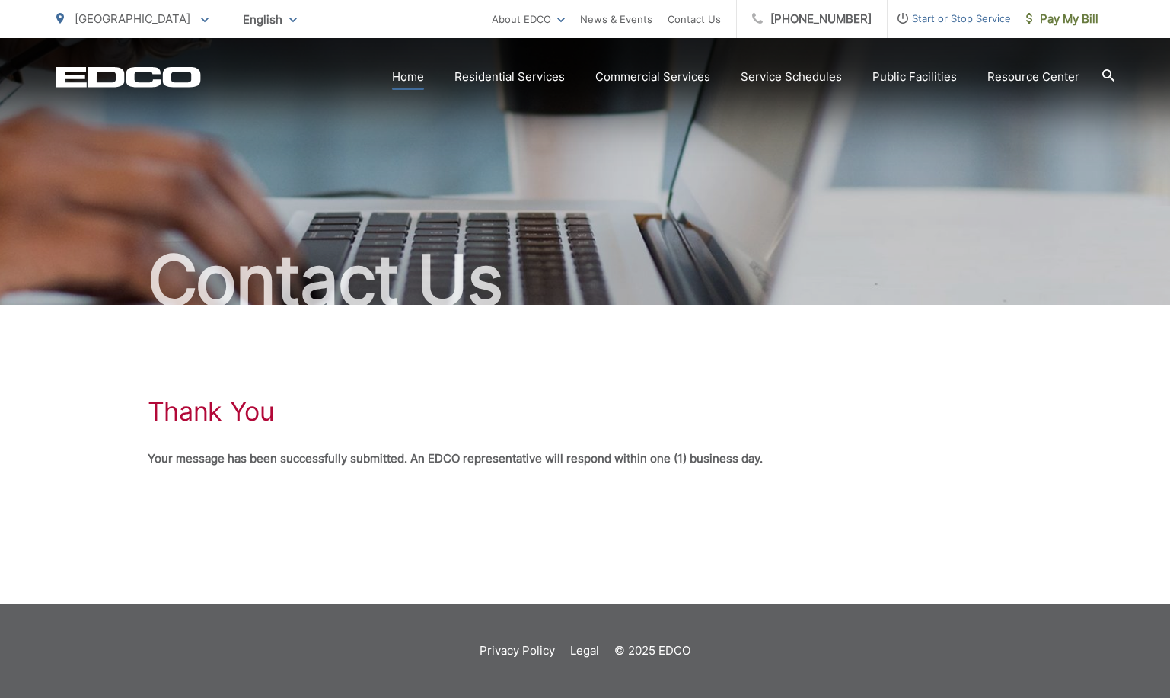
click at [409, 76] on link "Home" at bounding box center [408, 77] width 32 height 18
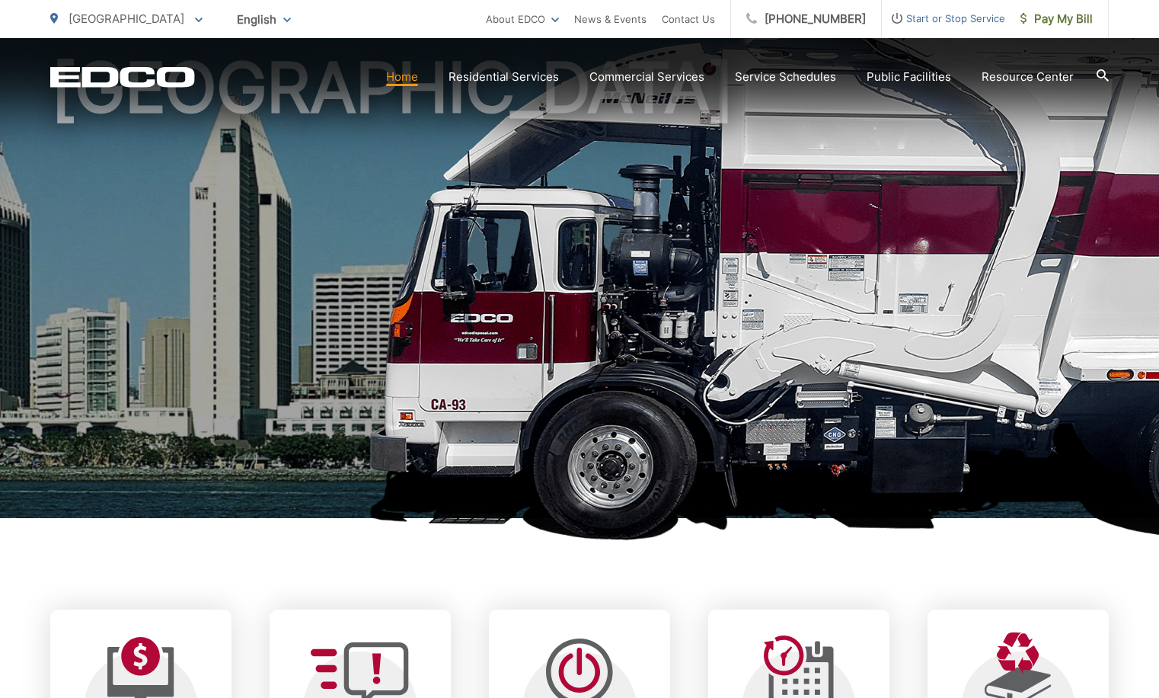
scroll to position [381, 0]
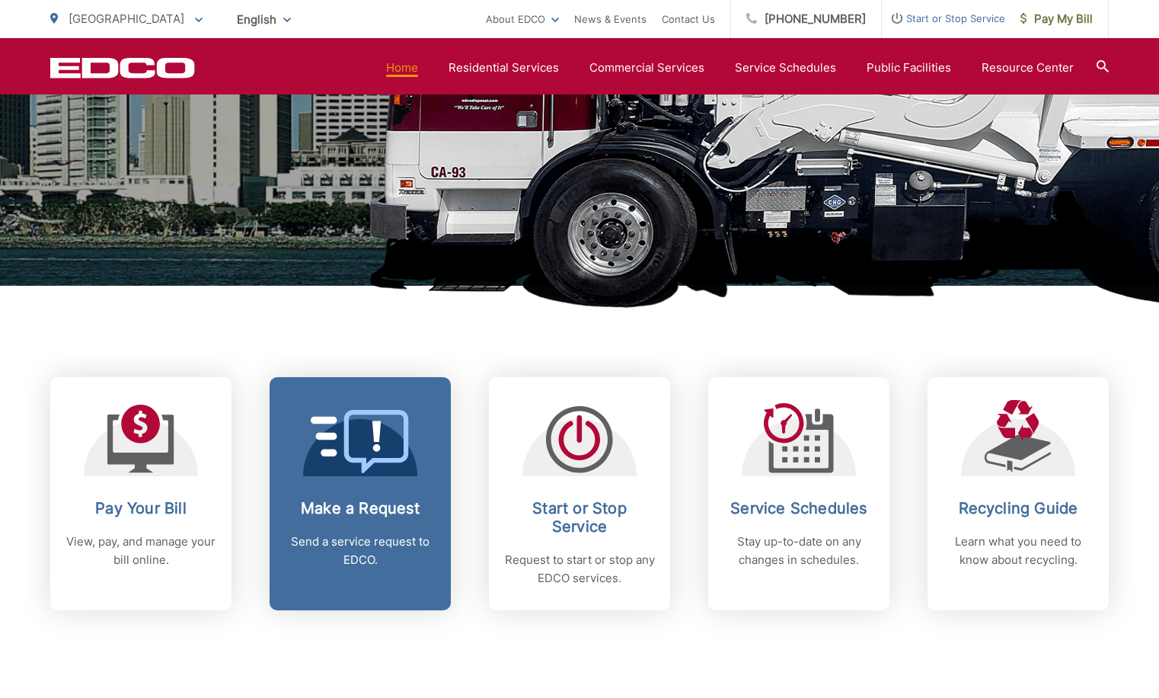
click at [342, 532] on p "Send a service request to EDCO." at bounding box center [360, 550] width 151 height 37
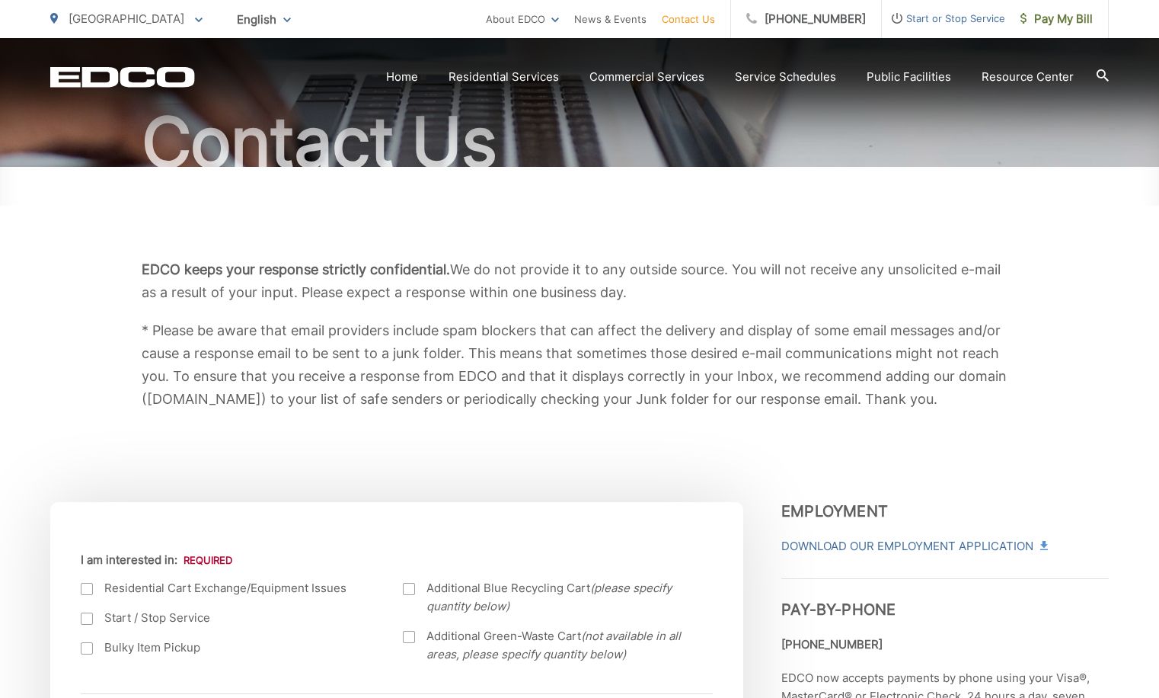
scroll to position [381, 0]
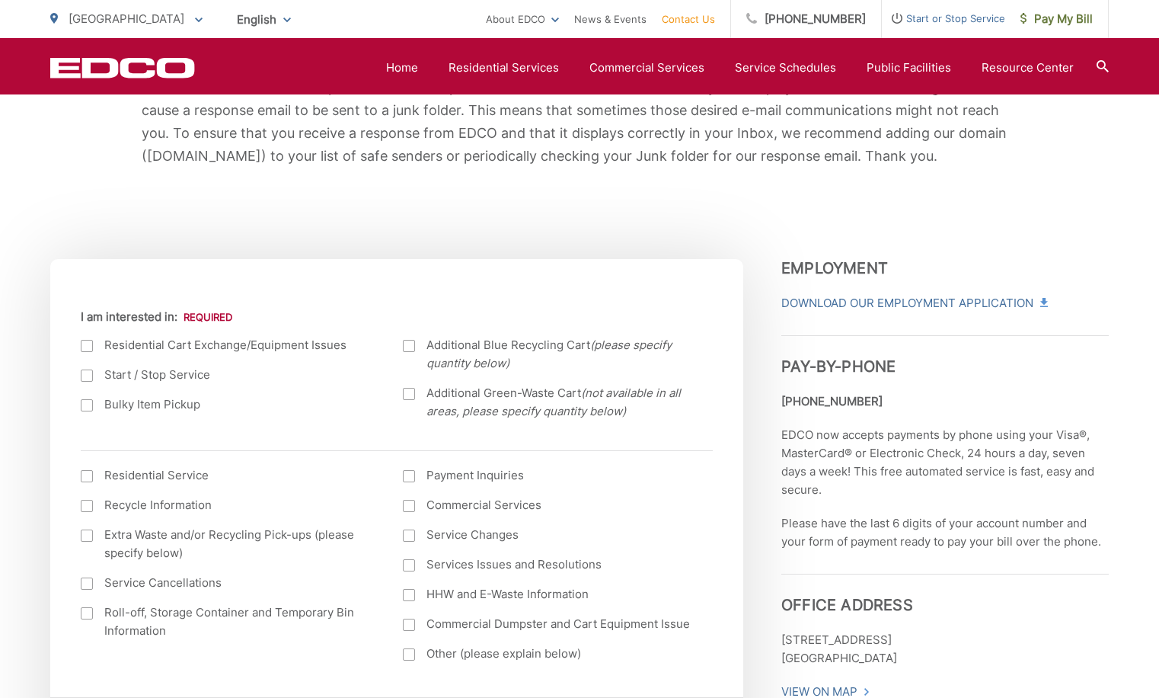
click at [86, 372] on div at bounding box center [87, 375] width 12 height 12
click at [0, 0] on input "Start / Stop Service" at bounding box center [0, 0] width 0 height 0
click at [85, 474] on div at bounding box center [87, 476] width 12 height 12
click at [0, 0] on input "I am interested in: (continued) *" at bounding box center [0, 0] width 0 height 0
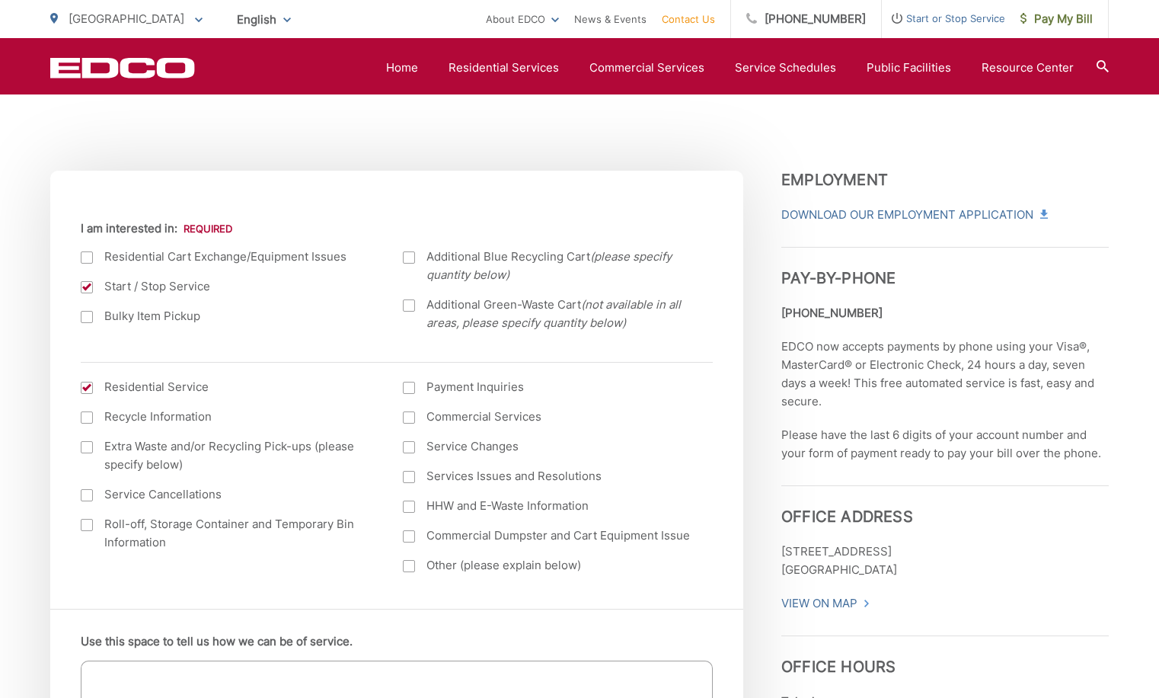
scroll to position [609, 0]
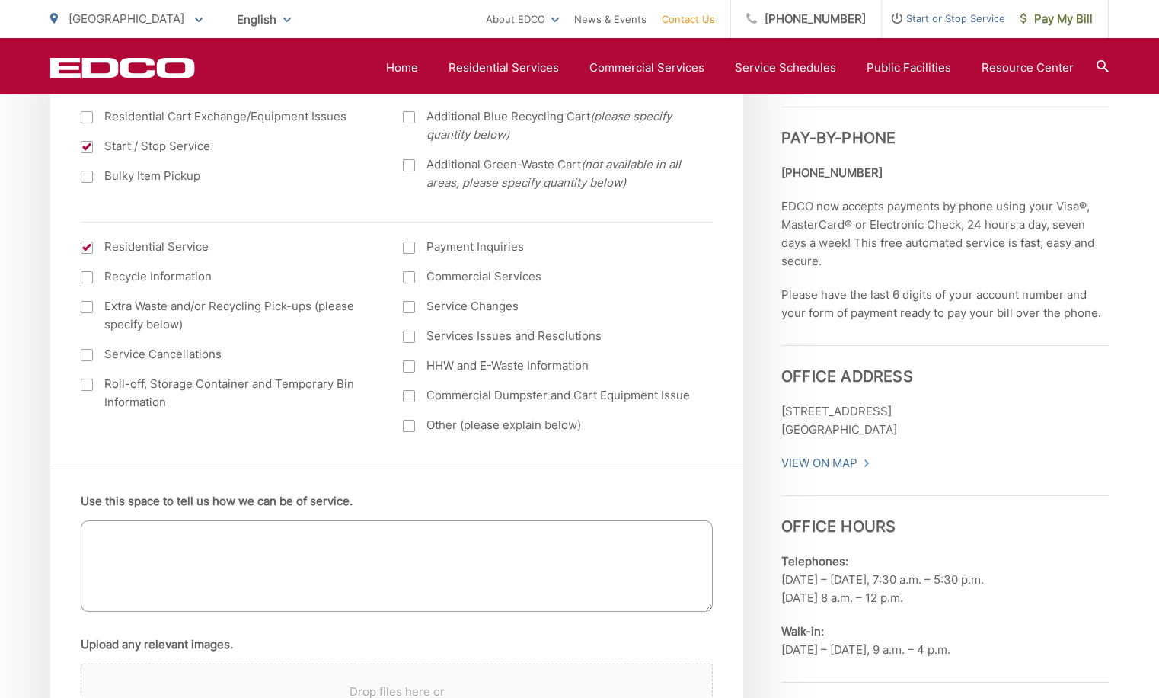
click at [118, 533] on textarea "Use this space to tell us how we can be of service." at bounding box center [397, 565] width 632 height 91
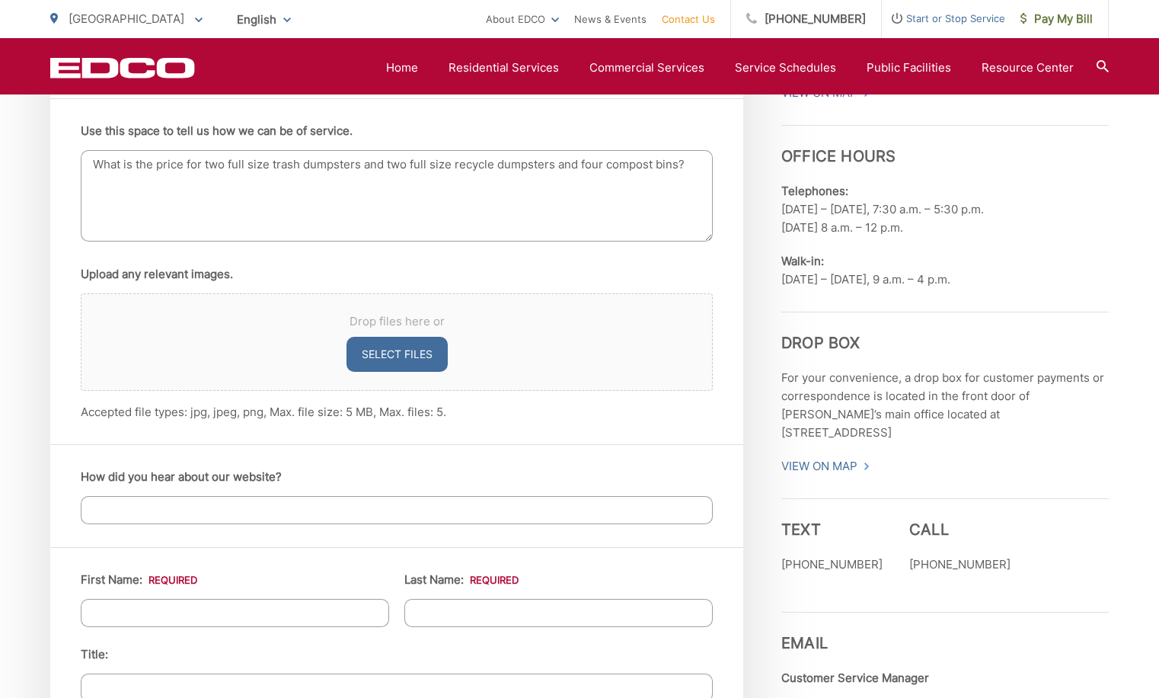
scroll to position [1142, 0]
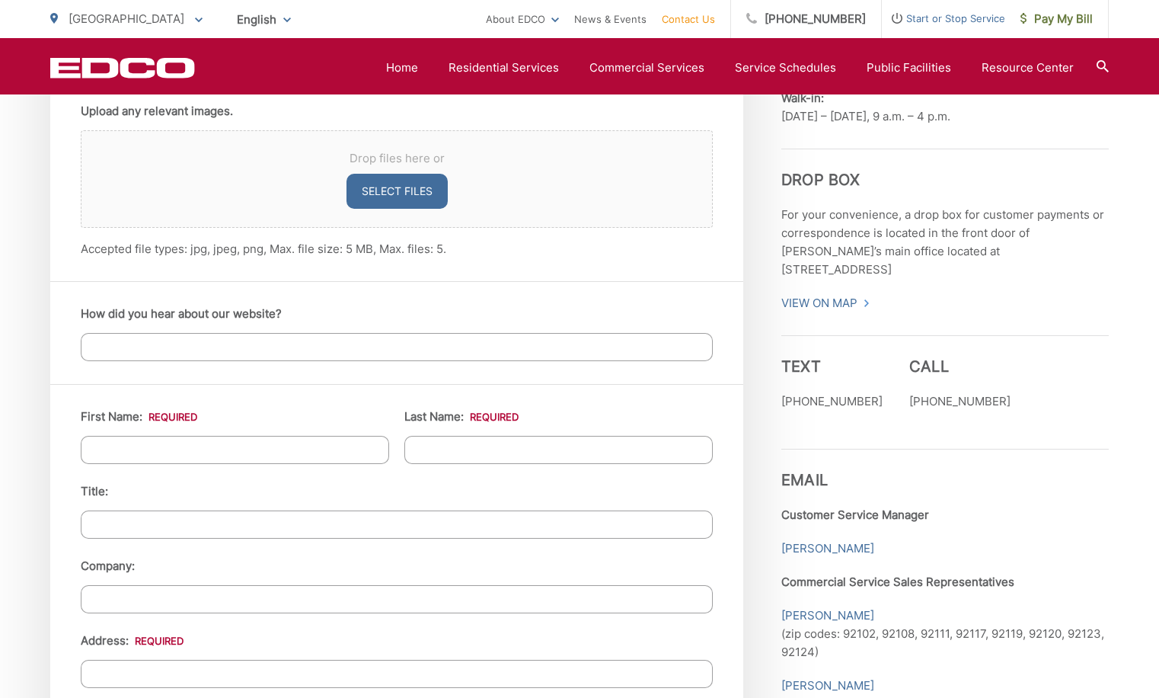
type textarea "What is the price for two full size trash dumpsters and two full size recycle d…"
click at [108, 454] on input "First Name: *" at bounding box center [235, 450] width 308 height 28
type input "Richard"
type input "Lepper"
type input "VP HOA"
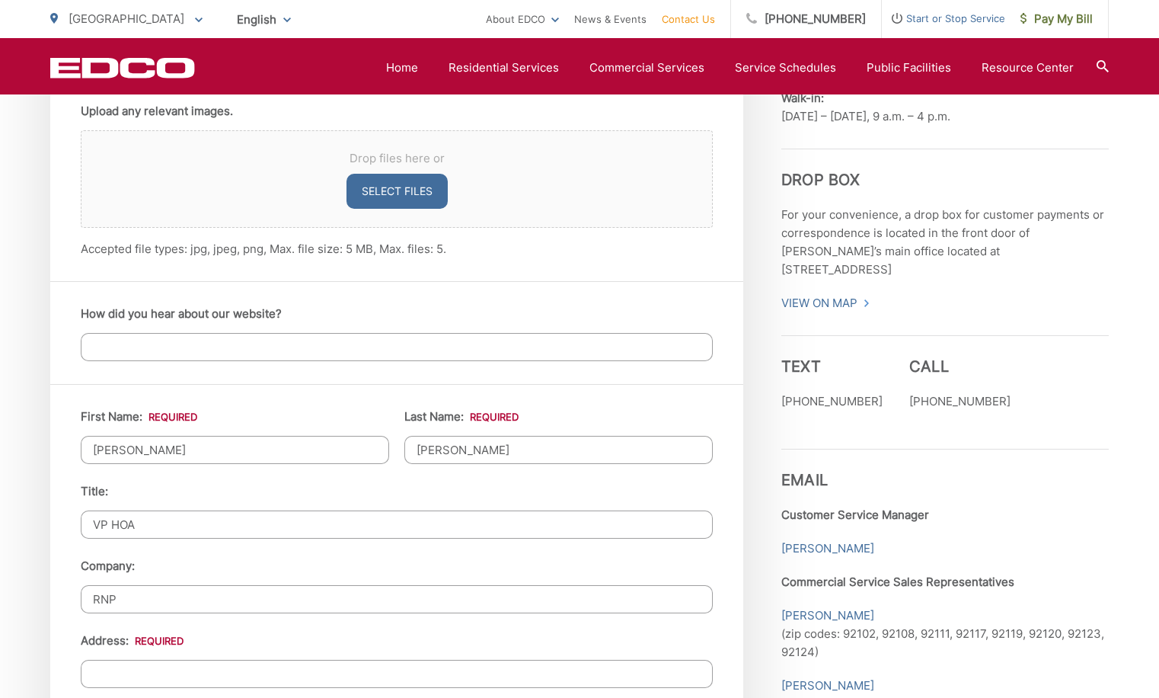
type input "RNP"
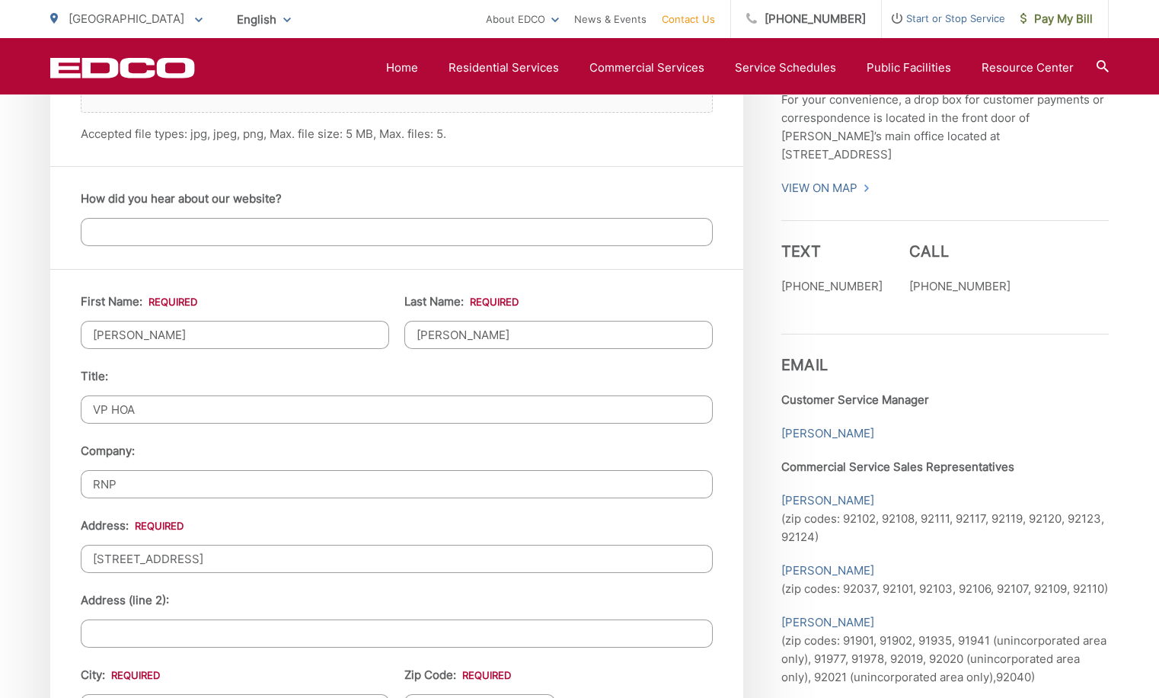
scroll to position [1447, 0]
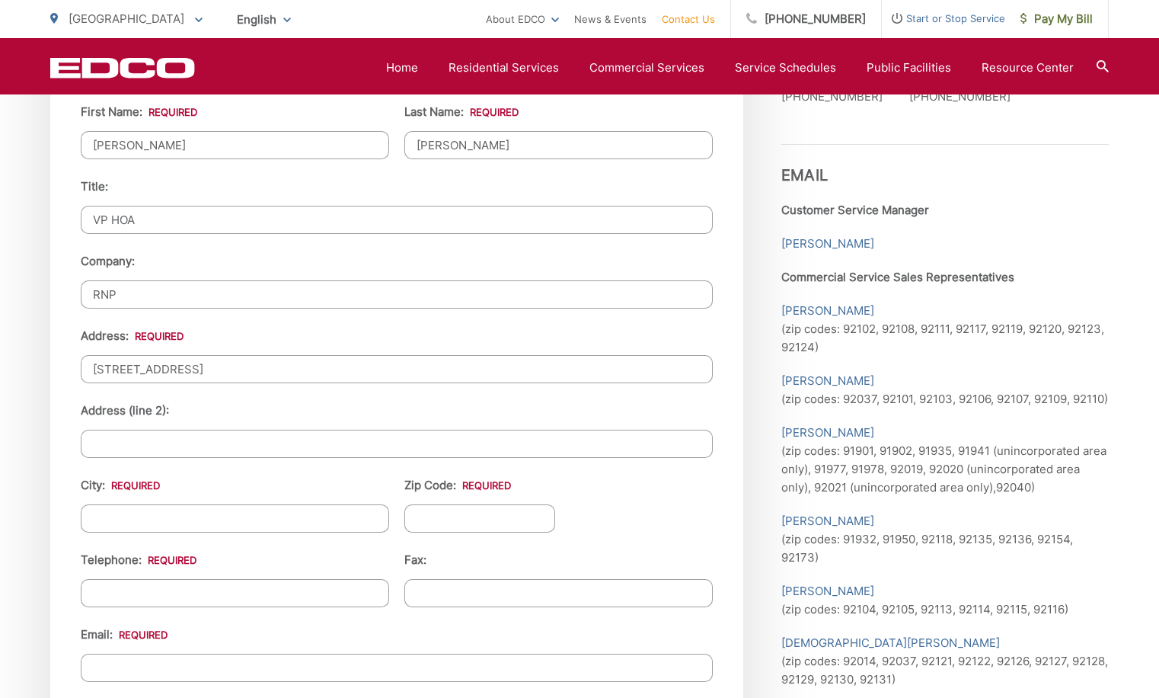
type input "4334-4382 30th Street"
click at [94, 517] on input "City: *" at bounding box center [235, 518] width 308 height 28
type input "[GEOGRAPHIC_DATA]"
type input "92104"
click at [106, 589] on input "(___) ___-____" at bounding box center [235, 593] width 308 height 28
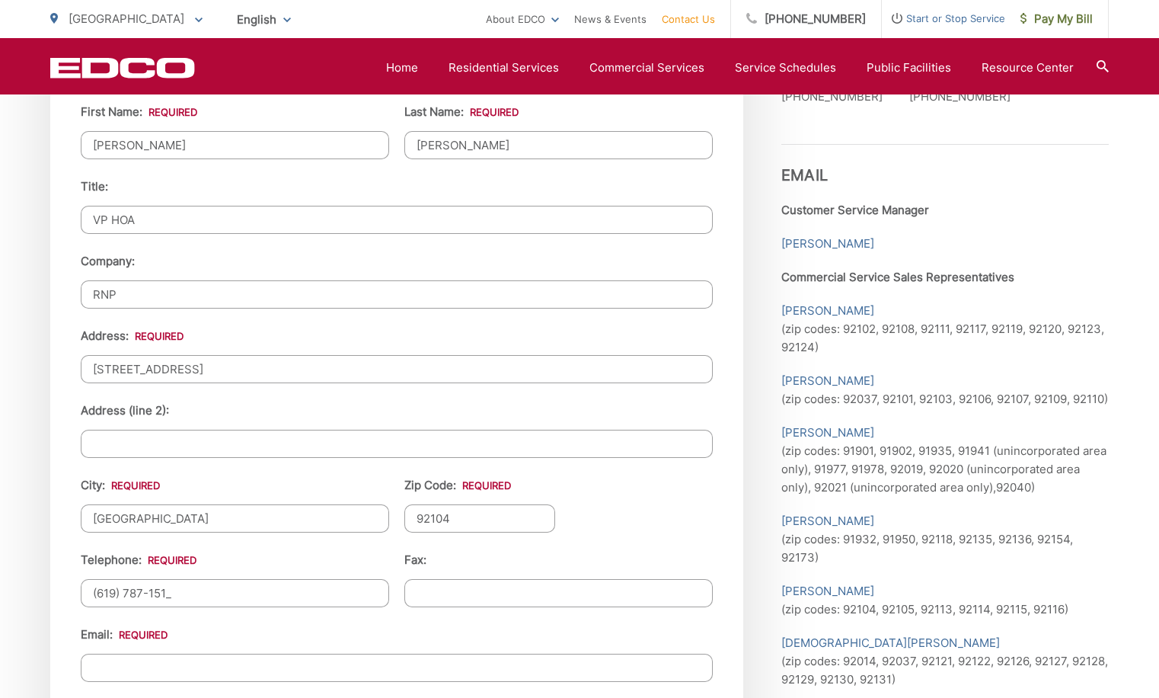
type input "(619) 787-1512"
click at [104, 662] on input "Email *" at bounding box center [397, 667] width 632 height 28
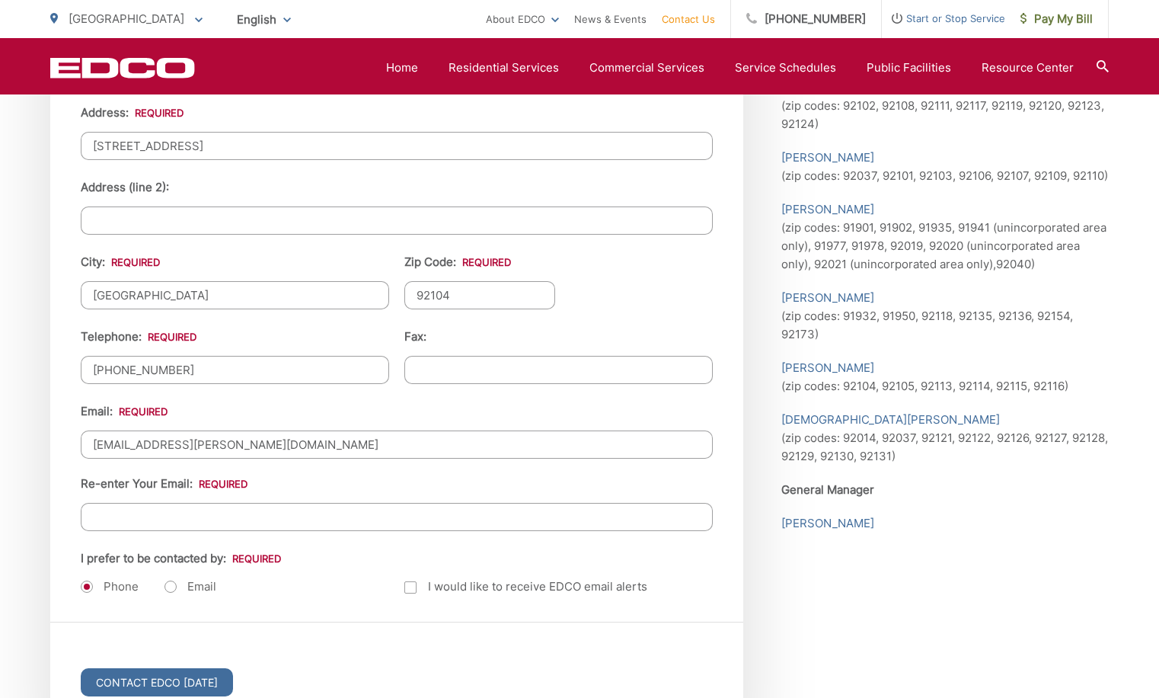
scroll to position [1675, 0]
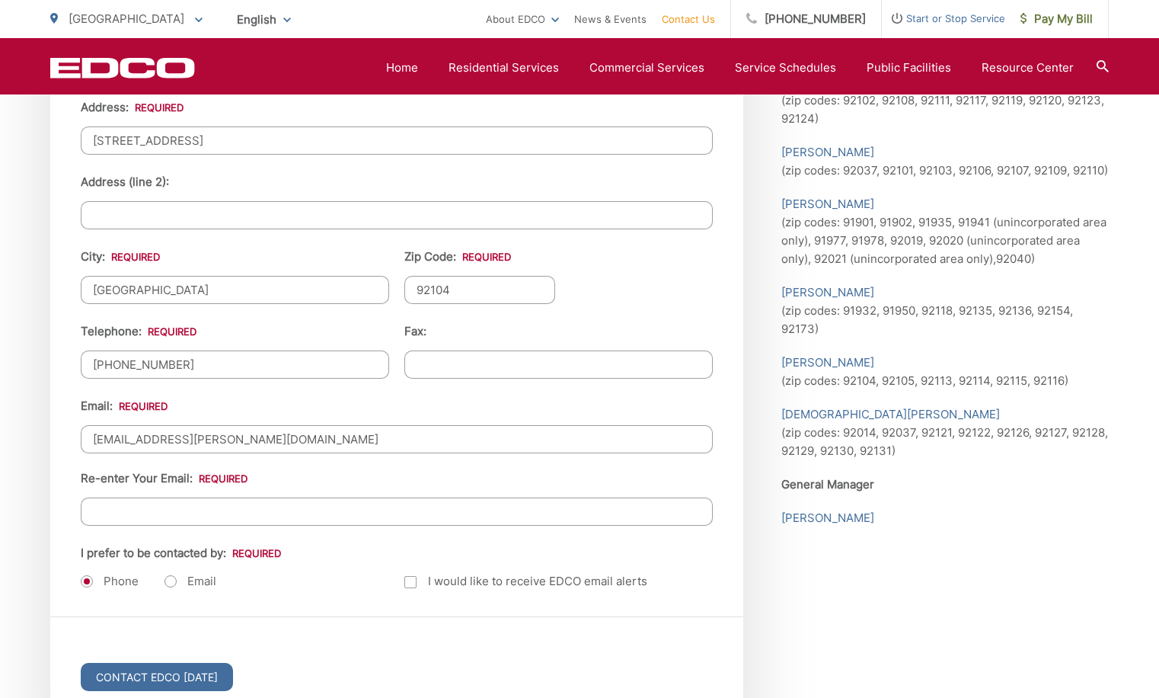
type input "richardlepper@cox.net"
click at [101, 512] on input "Re-enter Your Email:" at bounding box center [397, 511] width 632 height 28
type input "richardlepper@cox.net"
click at [168, 583] on label "Email" at bounding box center [190, 580] width 52 height 15
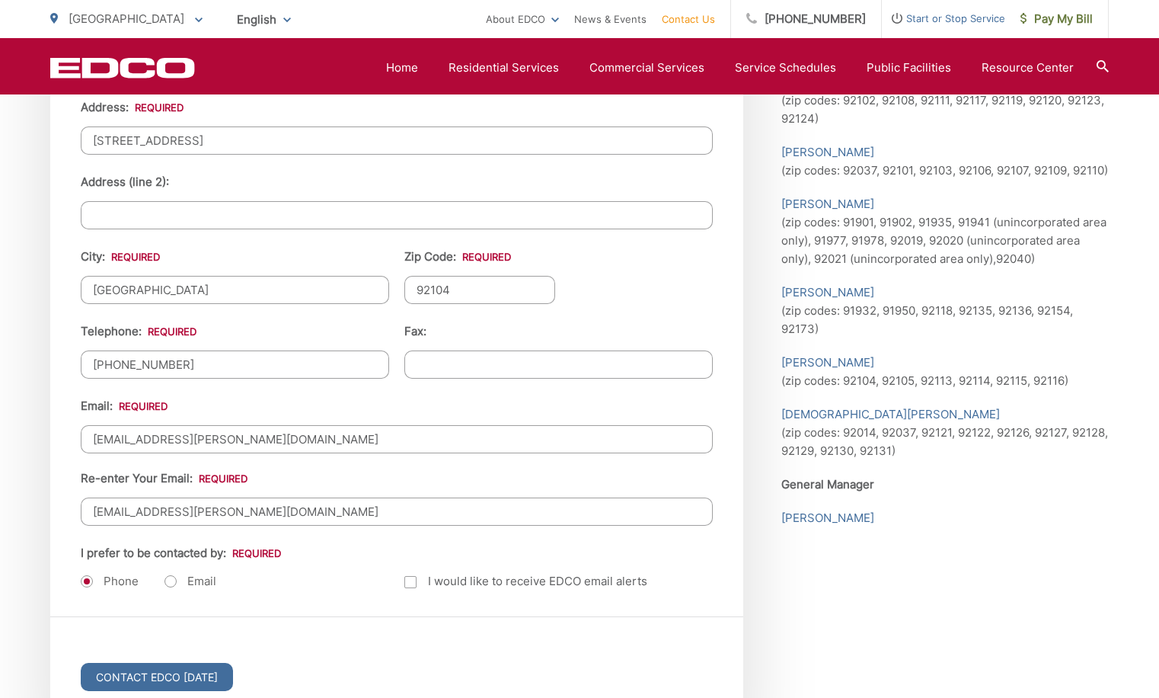
radio input "true"
click at [161, 674] on input "Contact EDCO Today" at bounding box center [157, 677] width 152 height 28
